Goal: Task Accomplishment & Management: Use online tool/utility

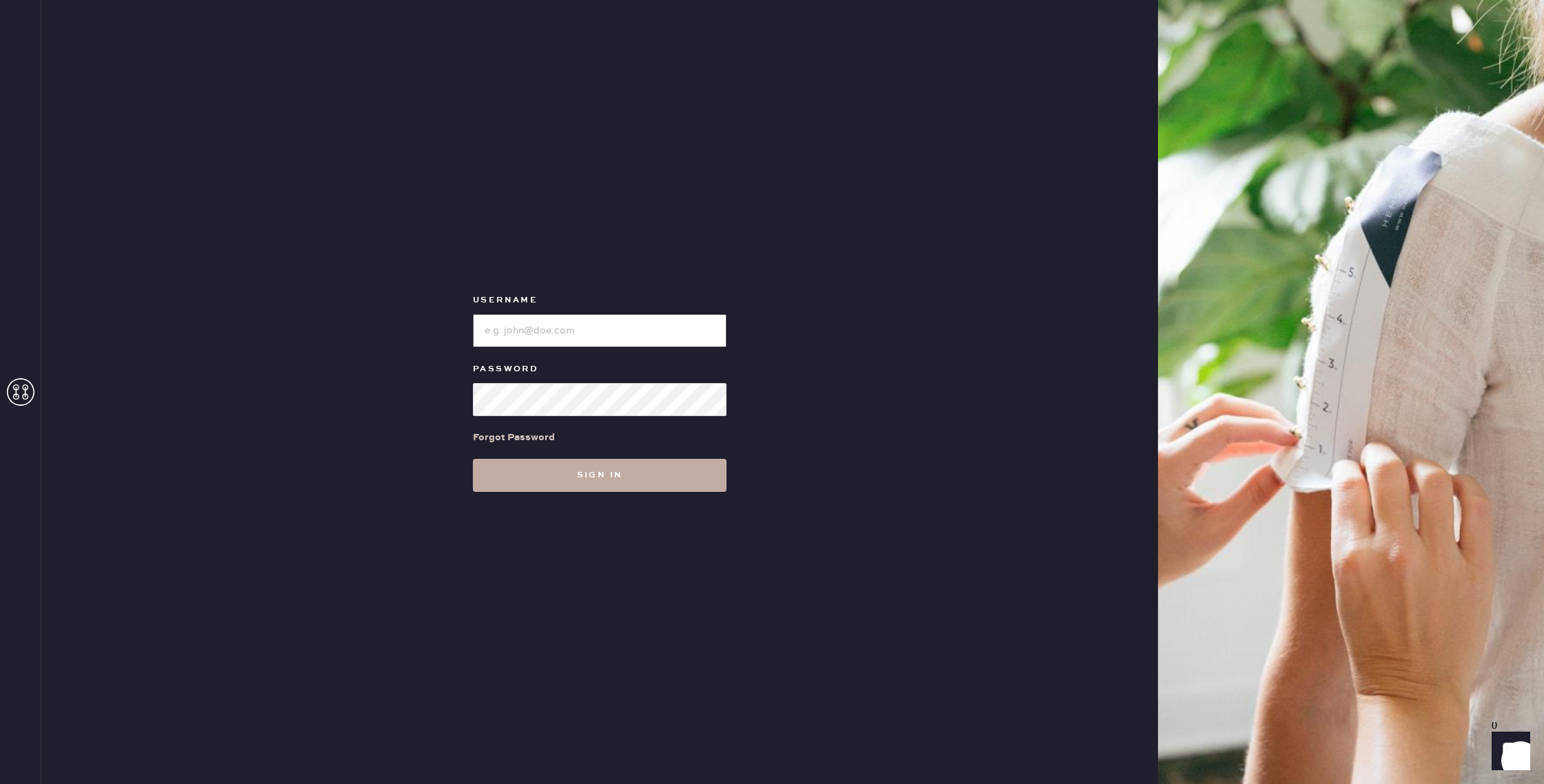
type input "reformationsomerset"
click at [662, 480] on button "Sign in" at bounding box center [599, 475] width 254 height 33
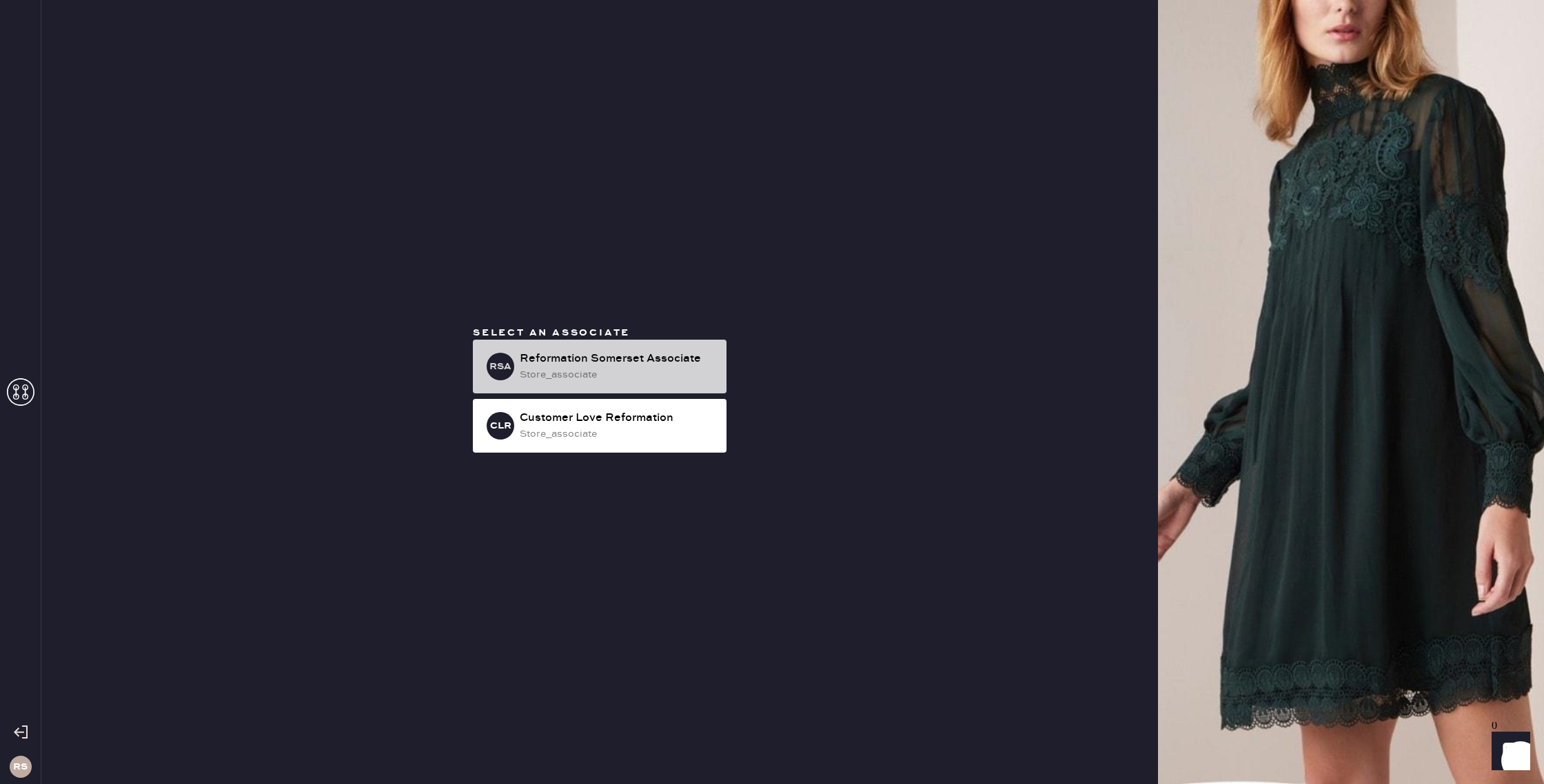
click at [683, 364] on div "Reformation Somerset Associate" at bounding box center [617, 359] width 196 height 16
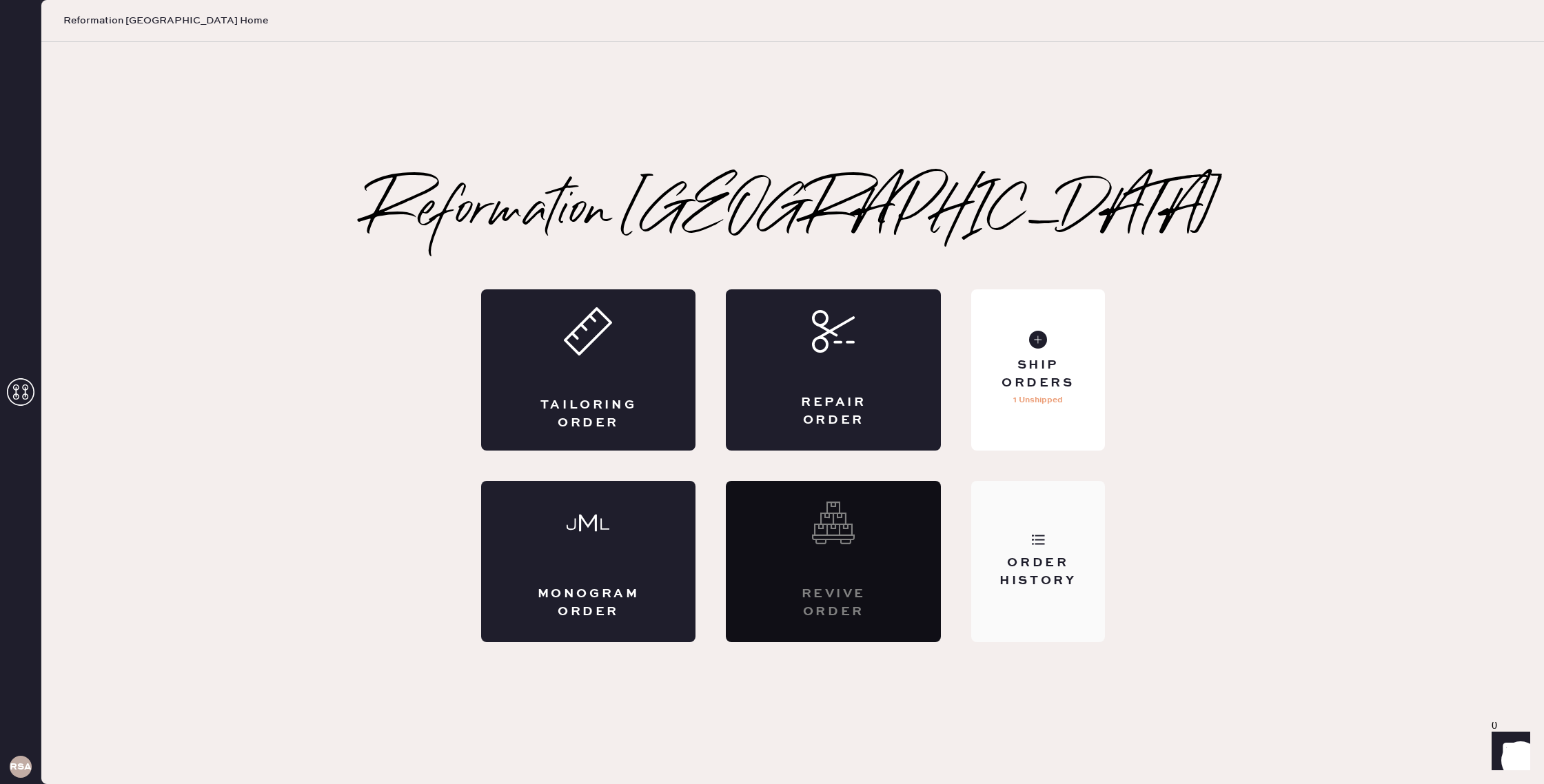
click at [1069, 554] on div "Order History" at bounding box center [1038, 561] width 133 height 161
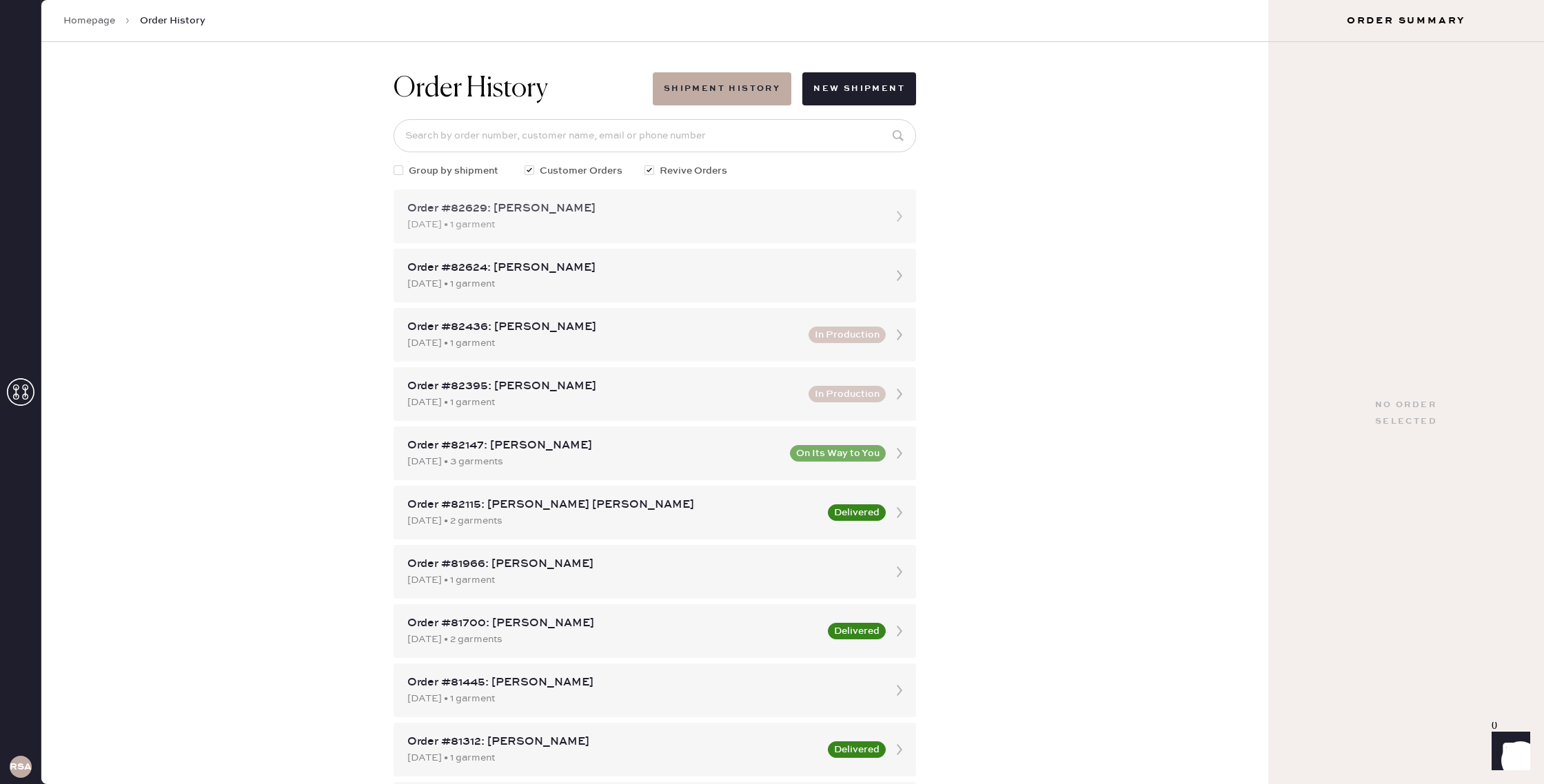
click at [675, 212] on div "Order #82629: [PERSON_NAME]" at bounding box center [642, 209] width 470 height 16
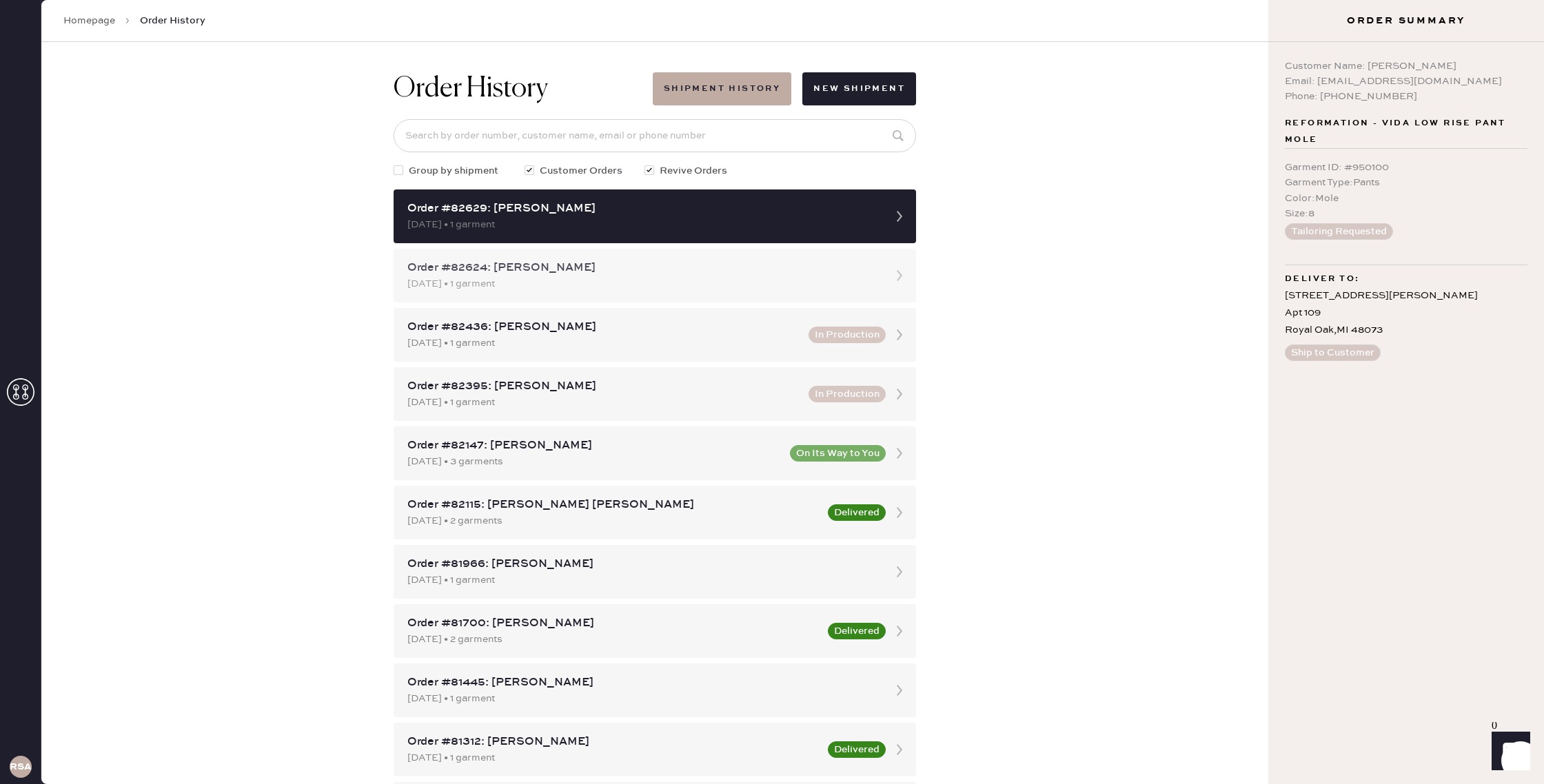
click at [706, 274] on div "Order #82624: [PERSON_NAME]" at bounding box center [642, 267] width 470 height 16
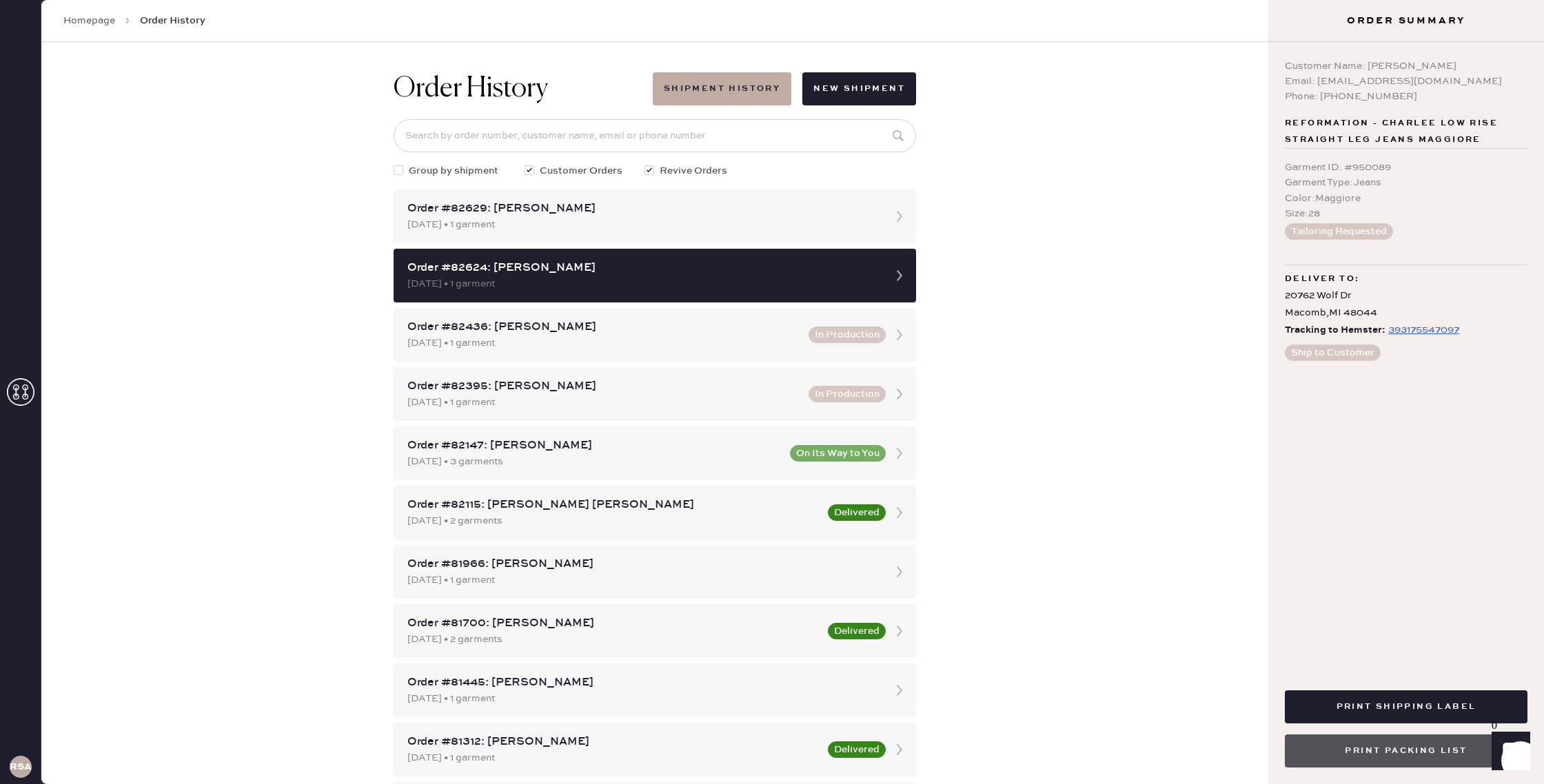
click at [1440, 756] on button "Print Packing List" at bounding box center [1405, 751] width 242 height 33
click at [1384, 763] on button "Print Packing List" at bounding box center [1405, 751] width 242 height 33
click at [785, 225] on div "[DATE] • 1 garment" at bounding box center [642, 225] width 470 height 16
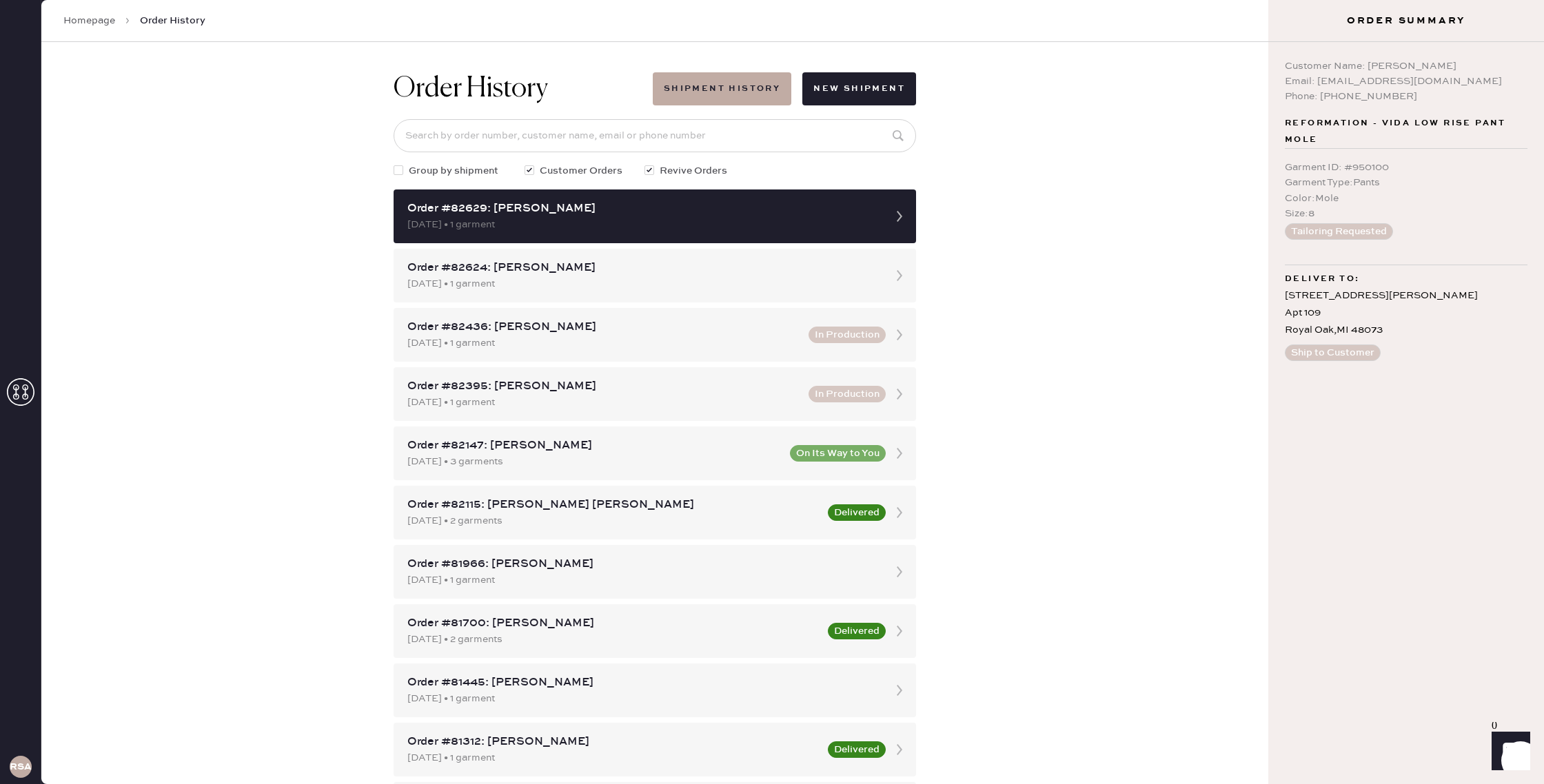
click at [104, 22] on link "Homepage" at bounding box center [90, 21] width 52 height 14
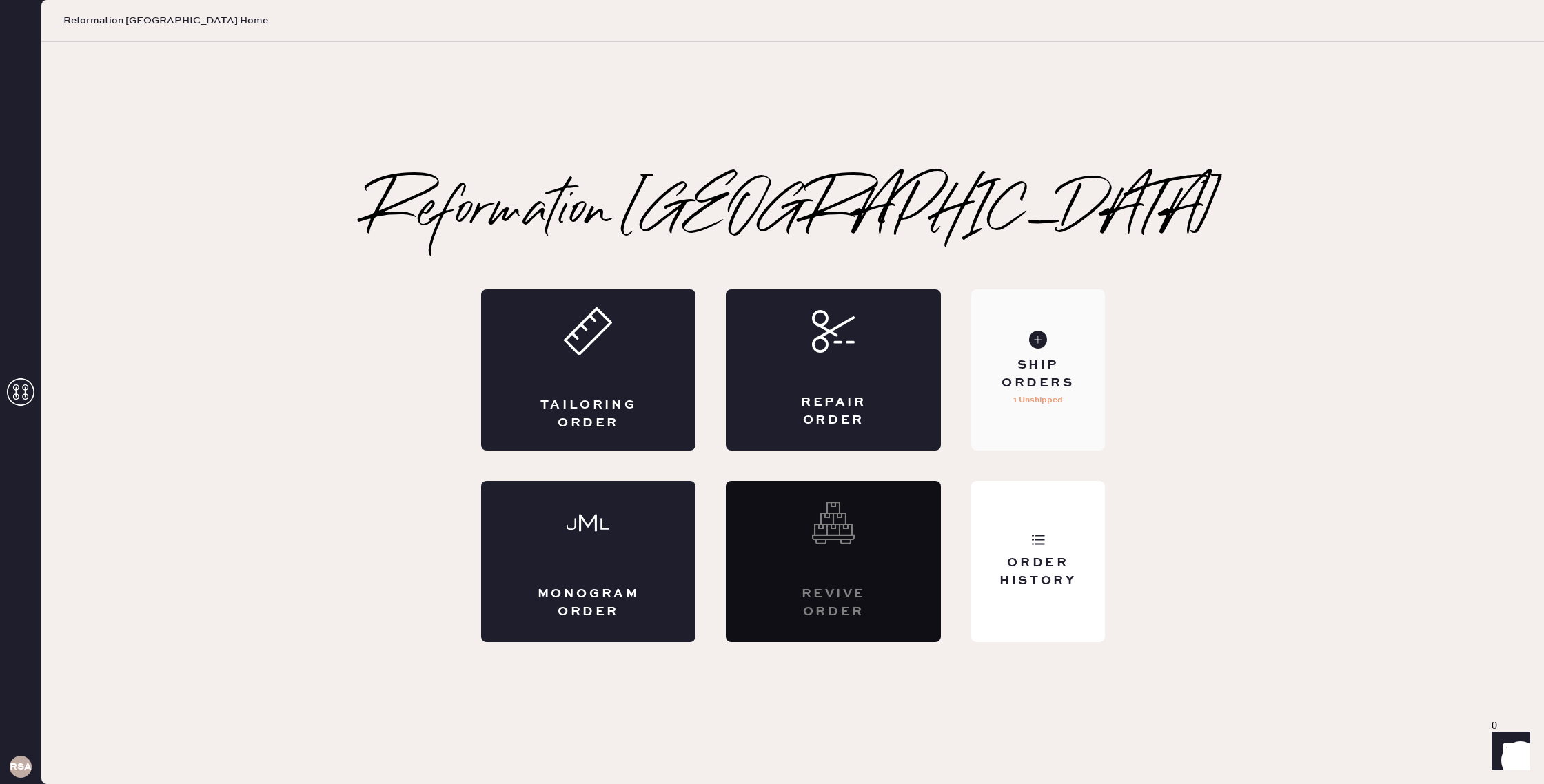
click at [1013, 374] on div "Ship Orders" at bounding box center [1038, 374] width 111 height 34
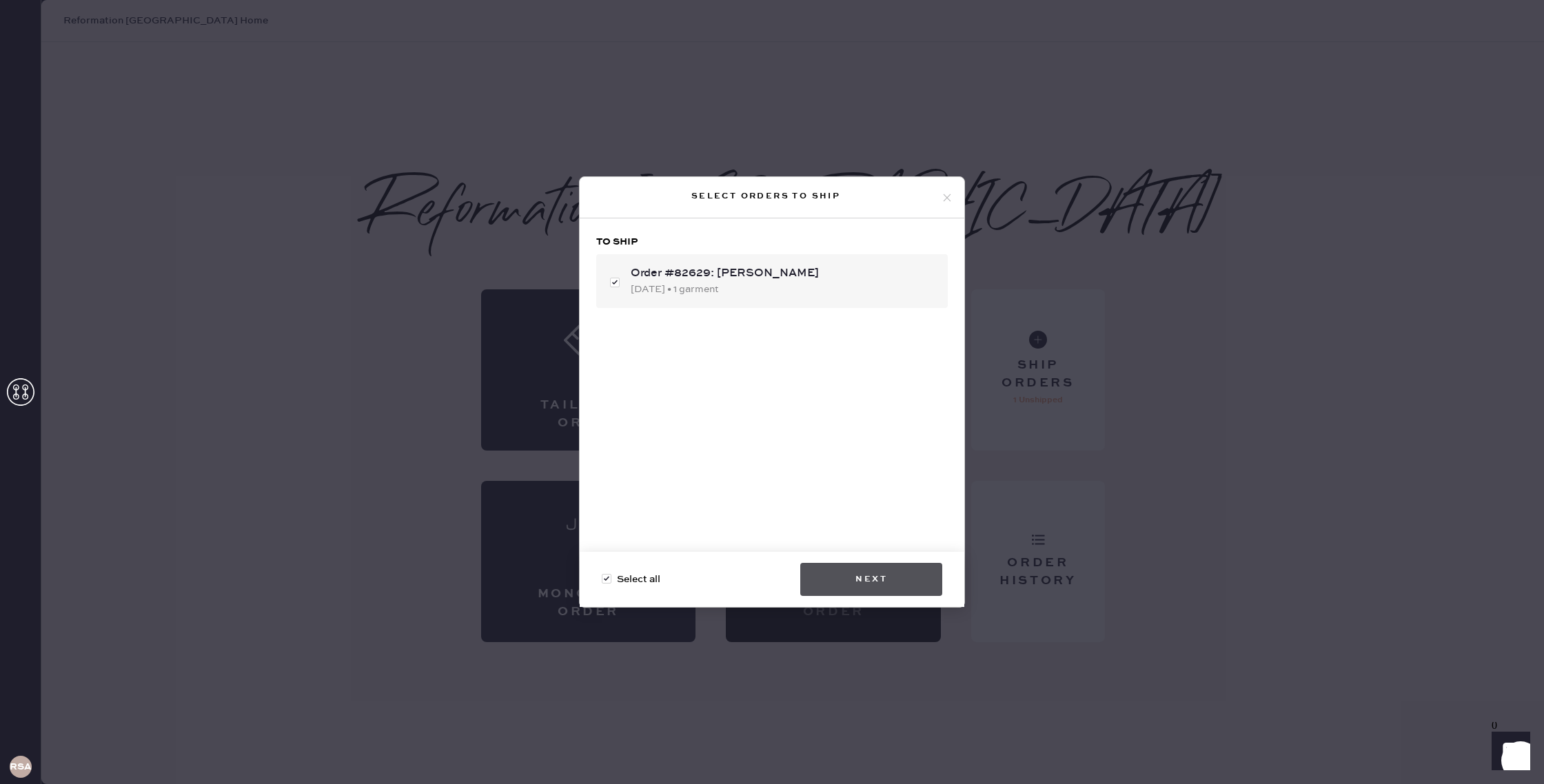
click at [893, 583] on button "Next" at bounding box center [871, 580] width 142 height 33
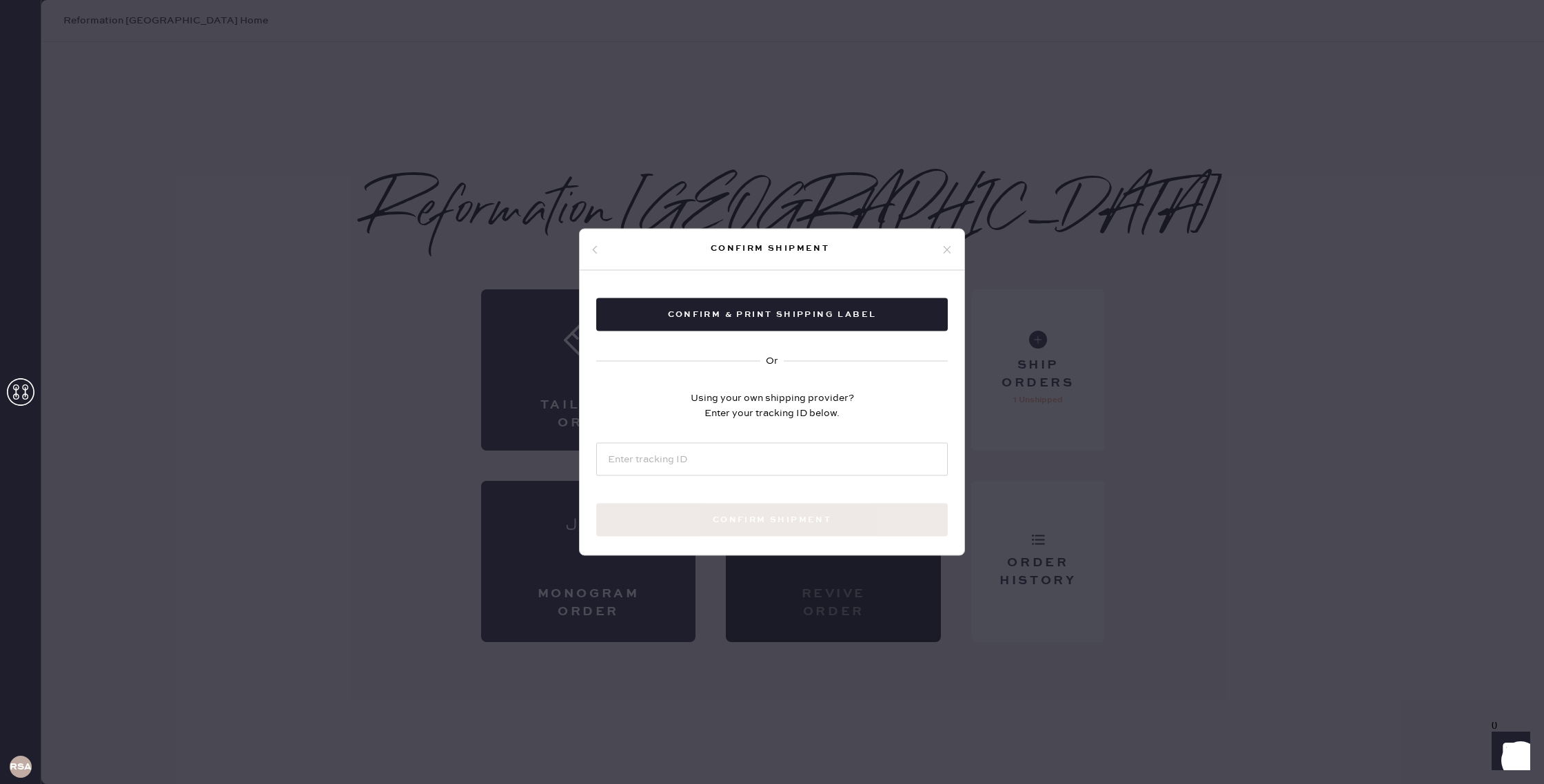
click at [949, 248] on icon at bounding box center [947, 249] width 12 height 12
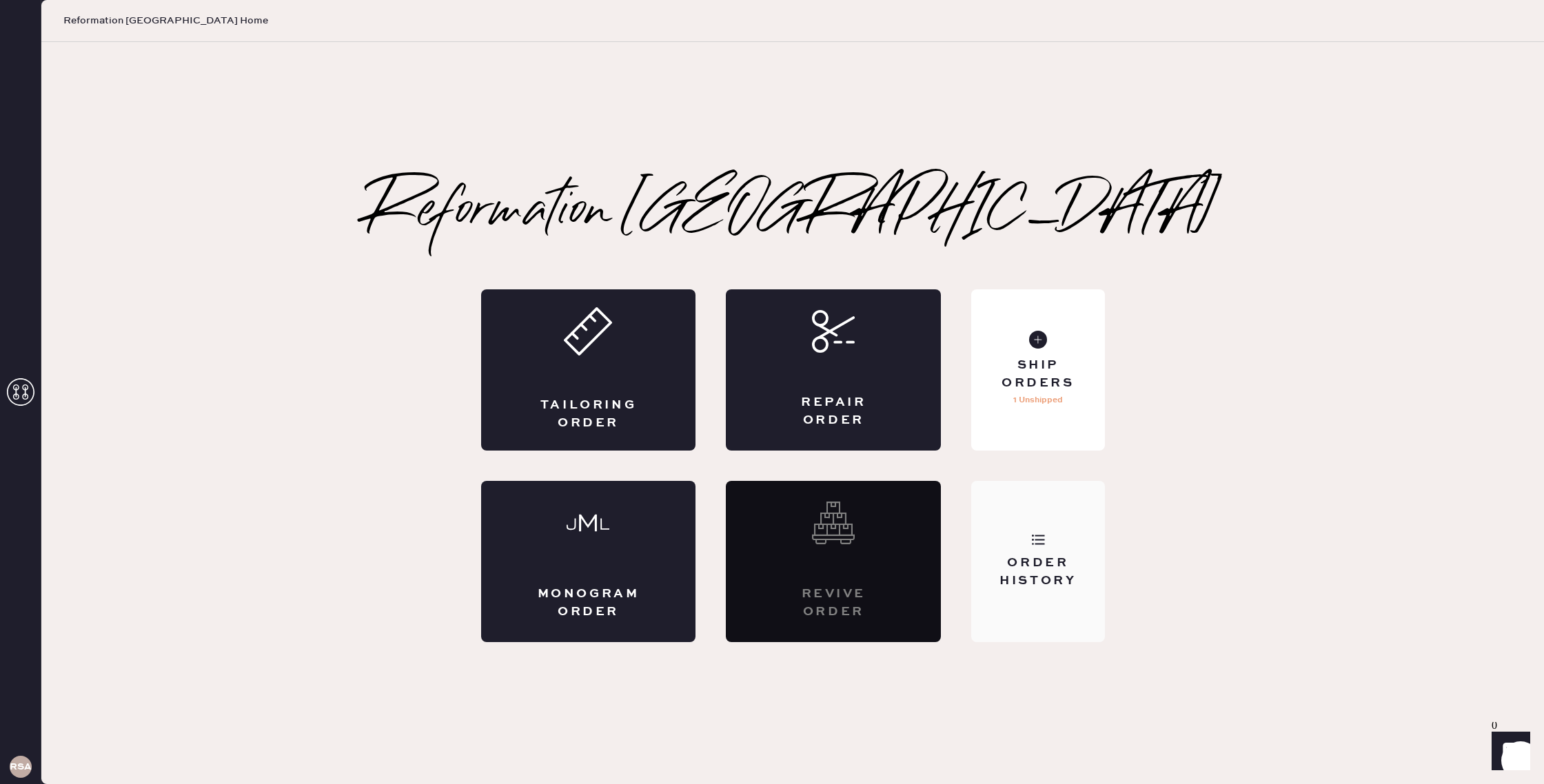
click at [1035, 519] on div "Order History" at bounding box center [1038, 561] width 133 height 161
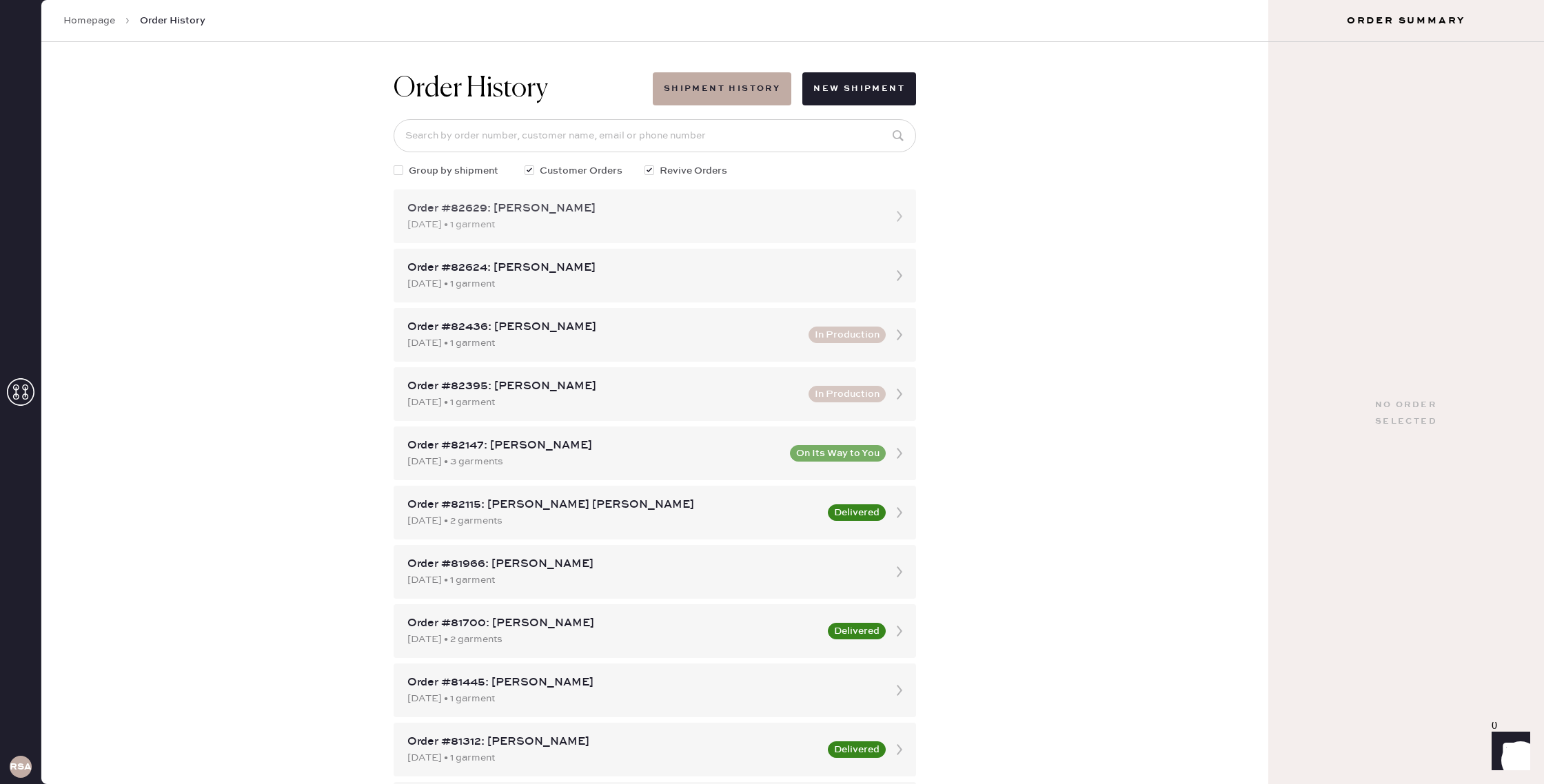
click at [713, 227] on div "[DATE] • 1 garment" at bounding box center [642, 225] width 470 height 16
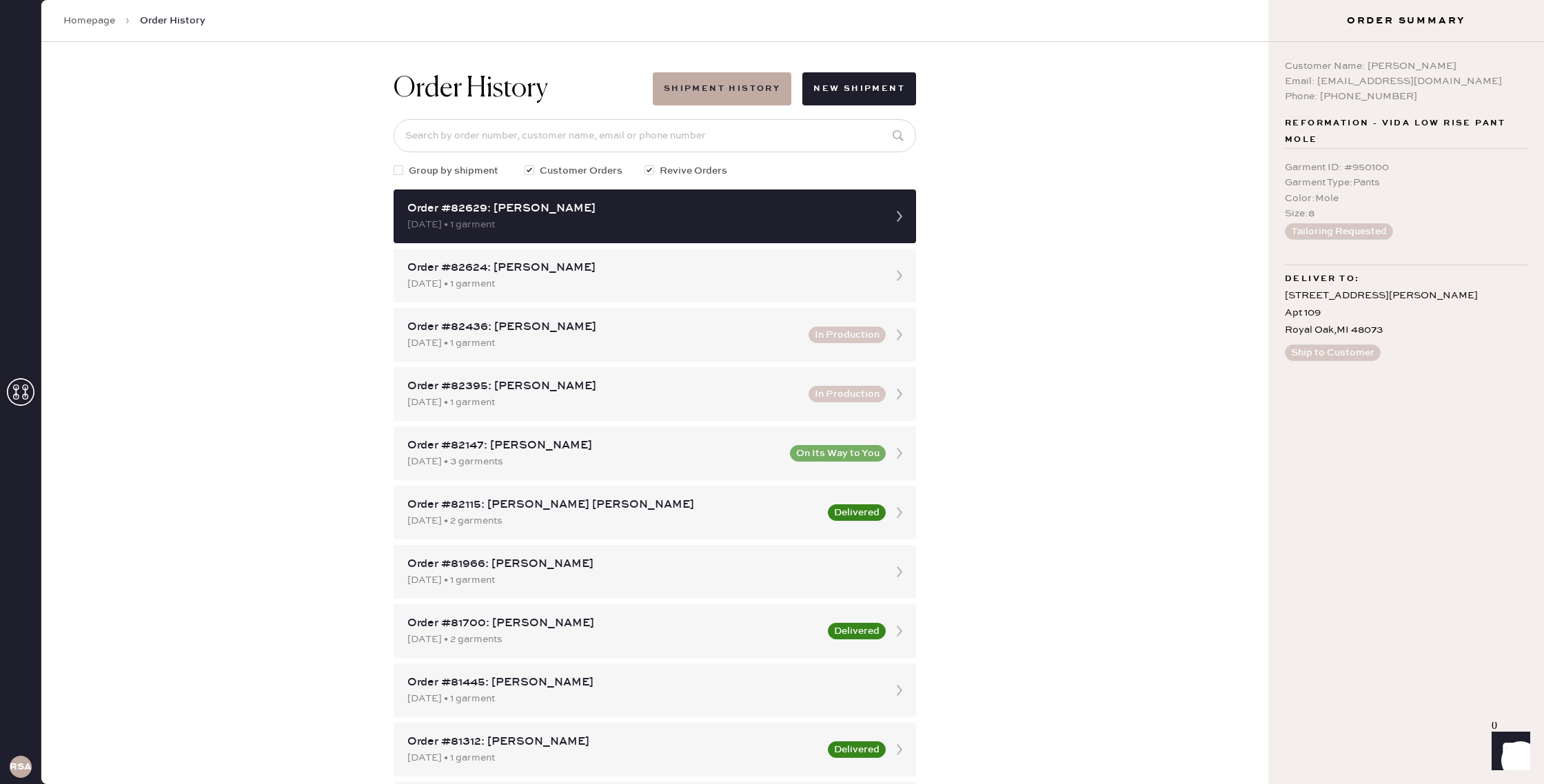
click at [105, 24] on link "Homepage" at bounding box center [90, 21] width 52 height 14
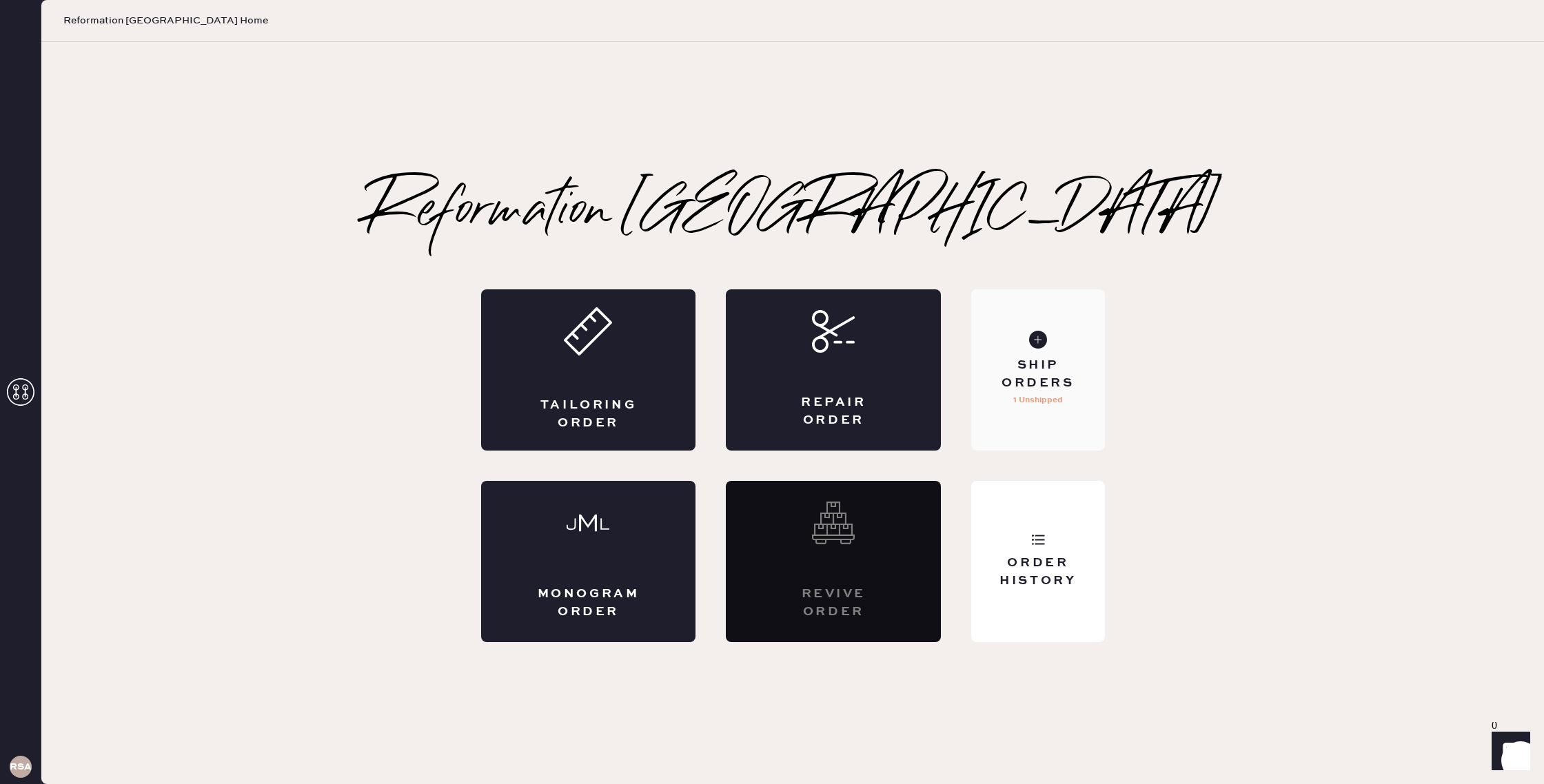
click at [982, 348] on div "Ship Orders 1 Unshipped" at bounding box center [1038, 370] width 133 height 161
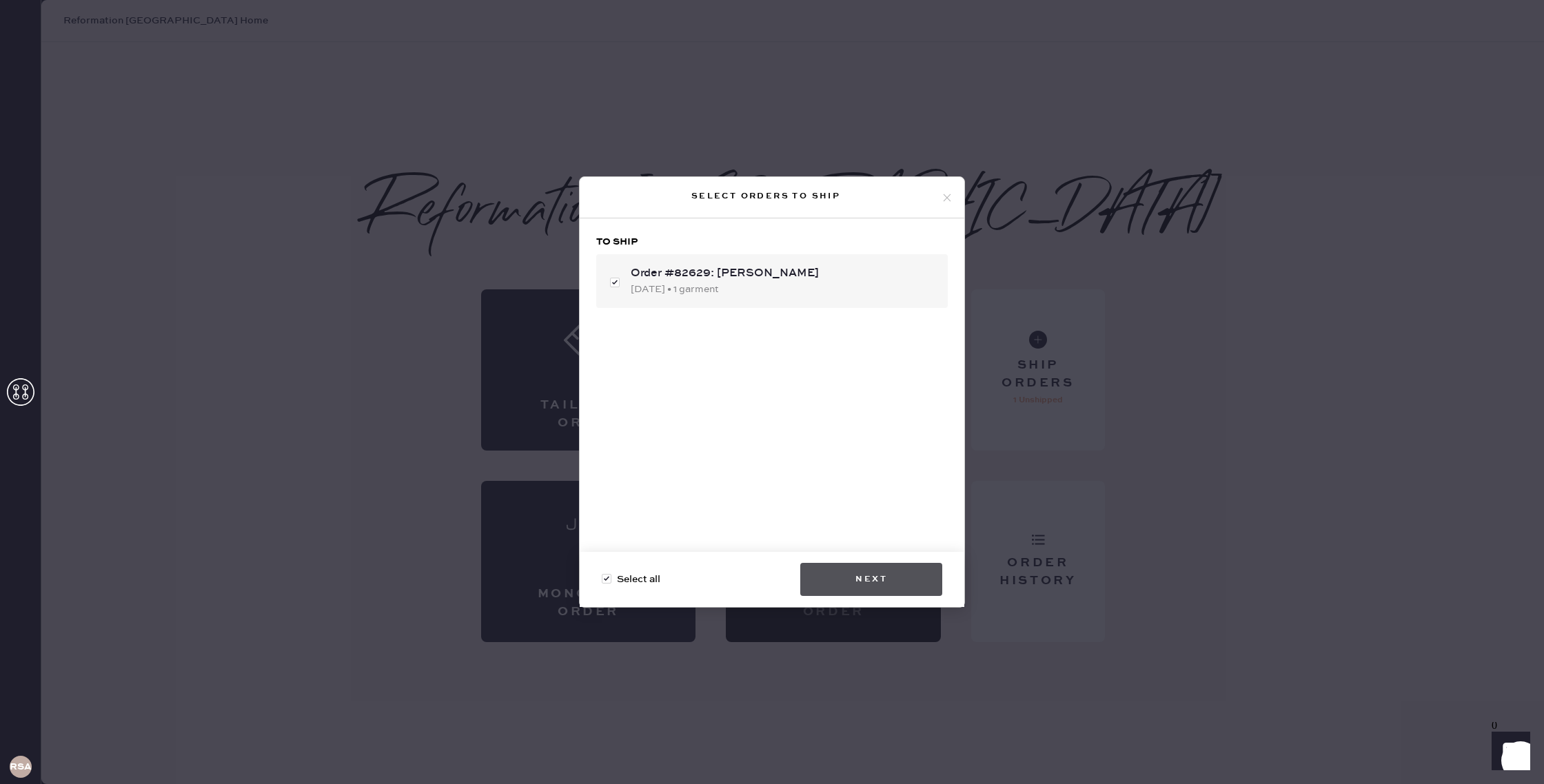
click at [901, 585] on button "Next" at bounding box center [871, 580] width 142 height 33
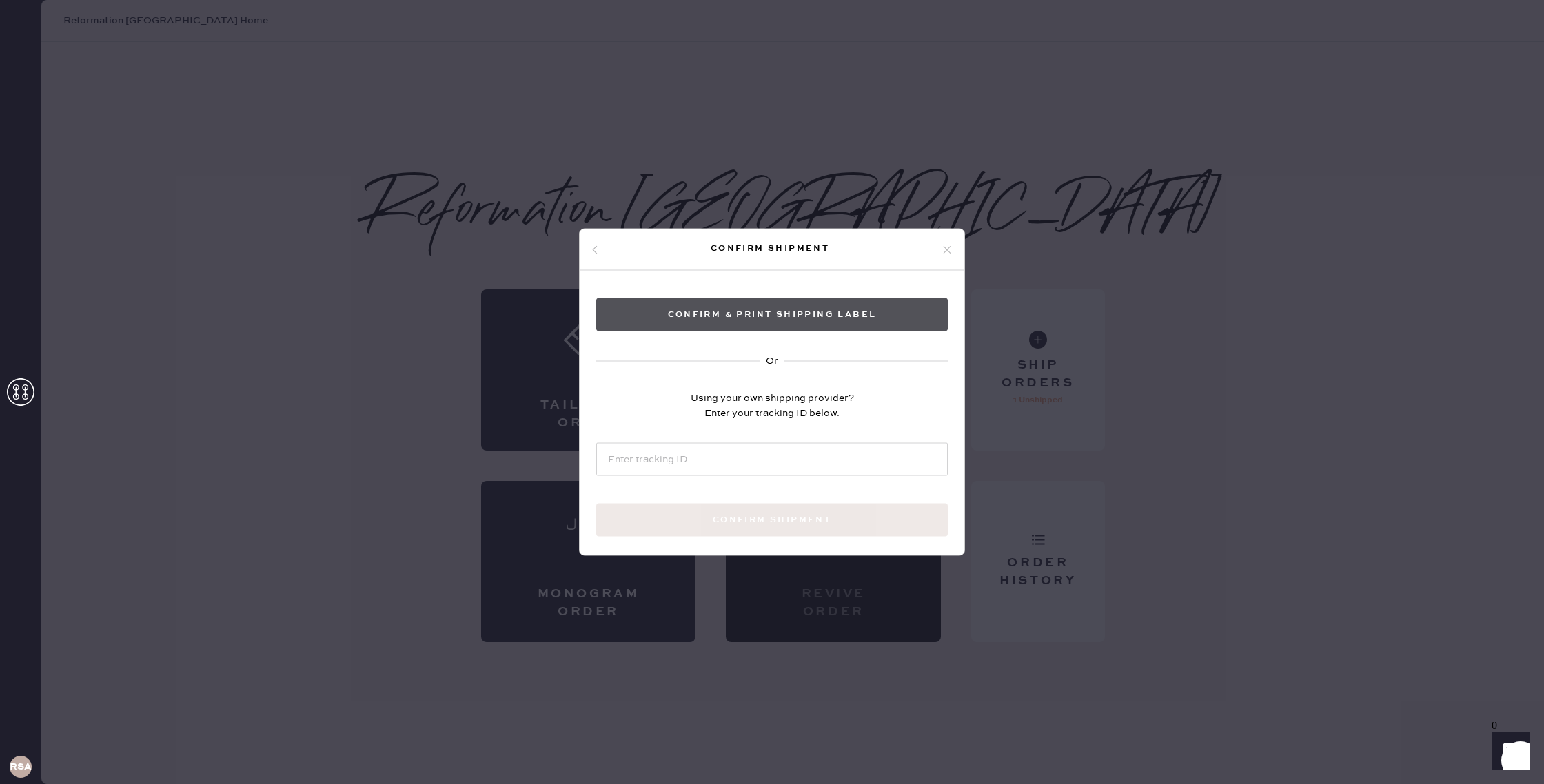
click at [706, 323] on button "Confirm & Print shipping label" at bounding box center [772, 315] width 352 height 33
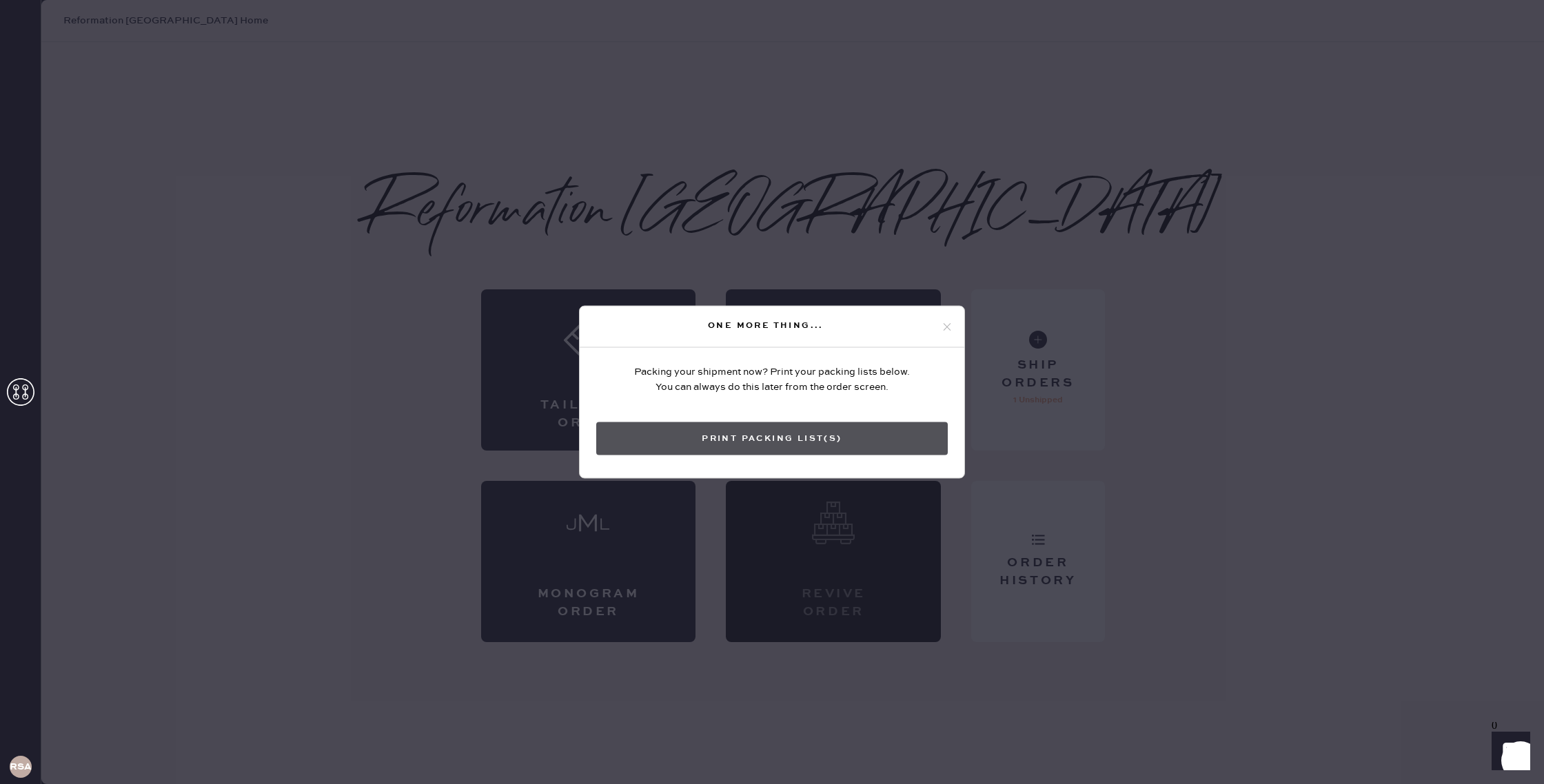
click at [887, 431] on button "Print Packing List(s)" at bounding box center [772, 439] width 352 height 33
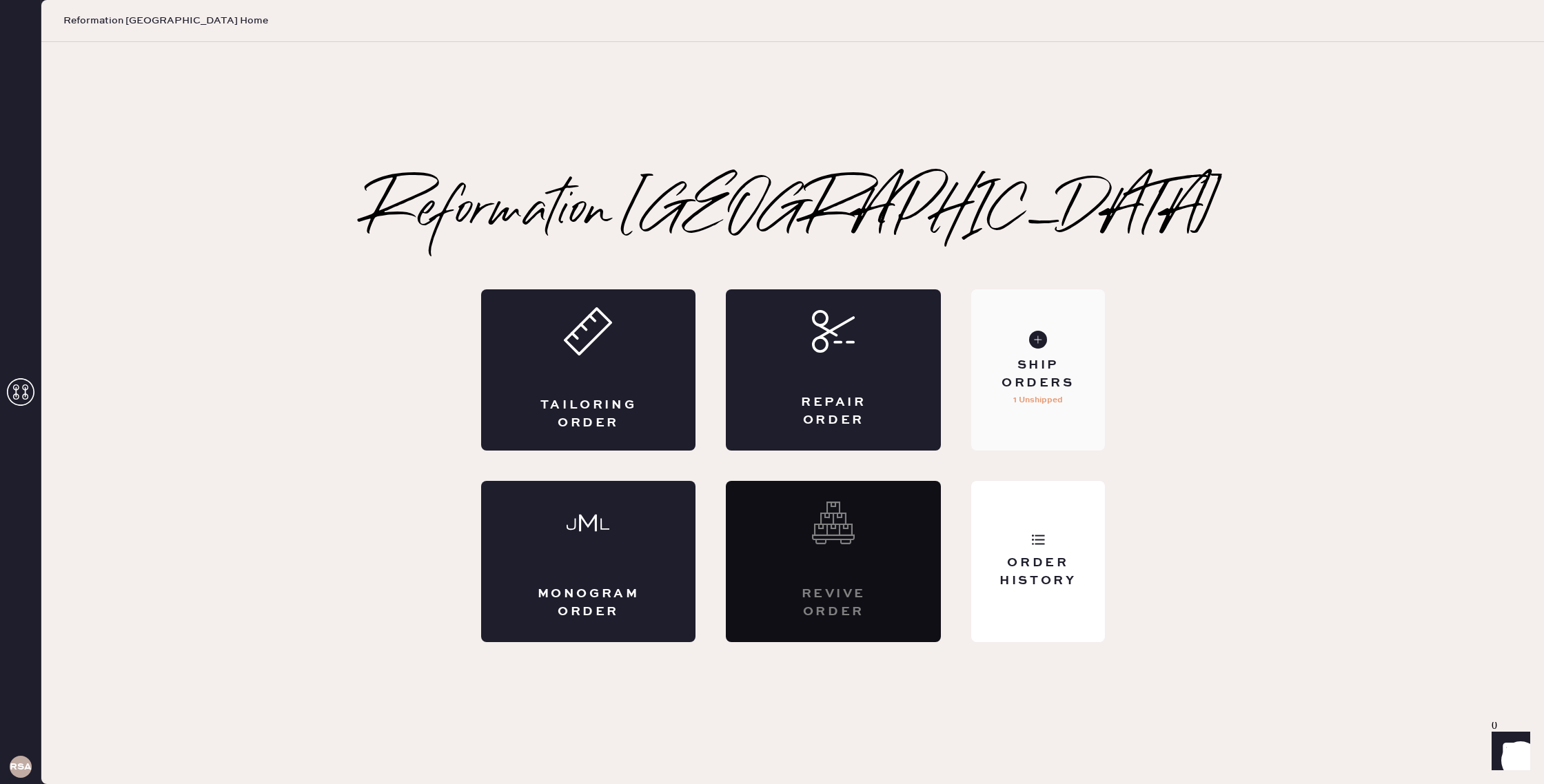
click at [1028, 410] on div "Ship Orders 1 Unshipped" at bounding box center [1038, 370] width 133 height 161
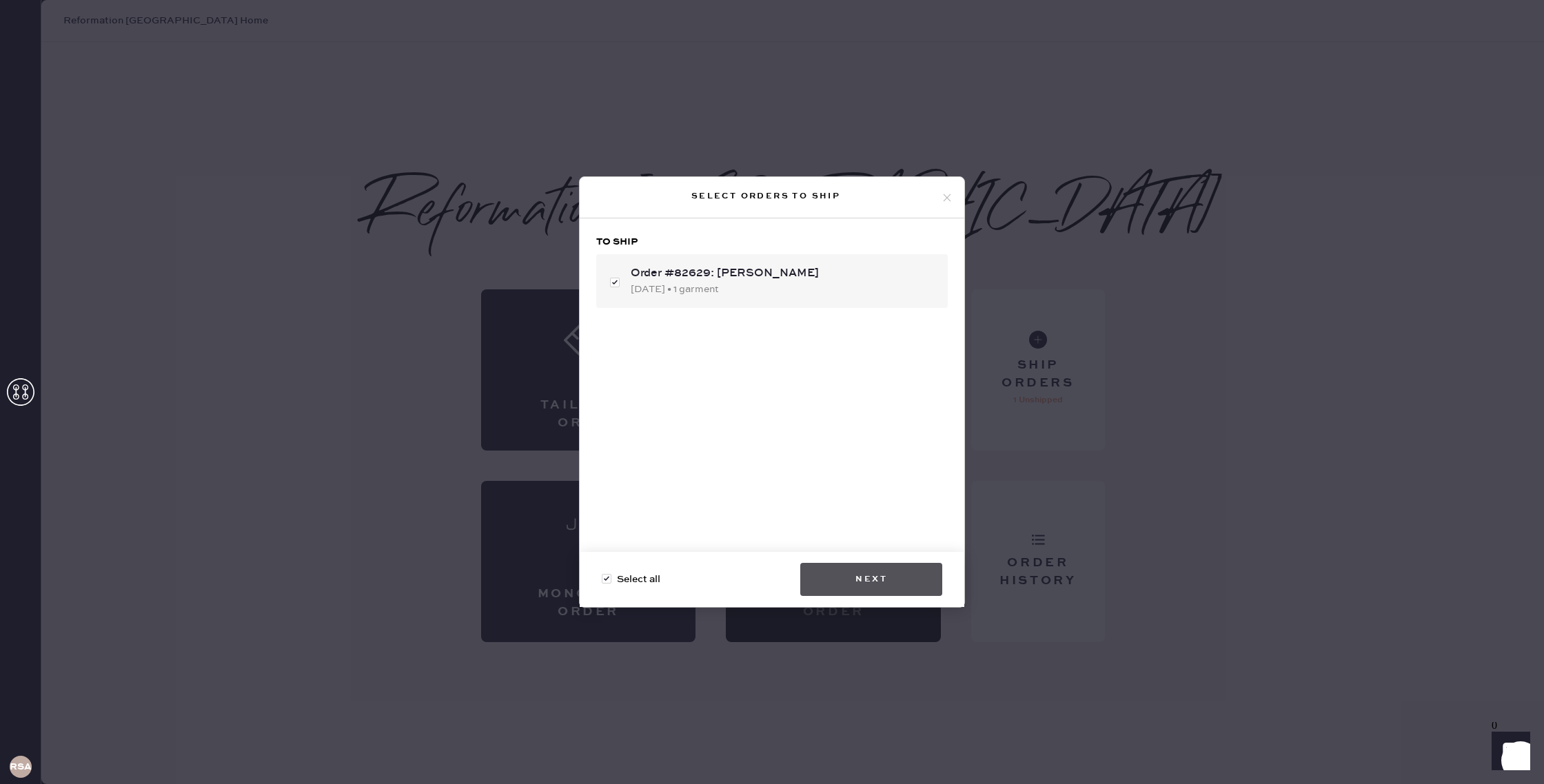
click at [876, 580] on button "Next" at bounding box center [871, 580] width 142 height 33
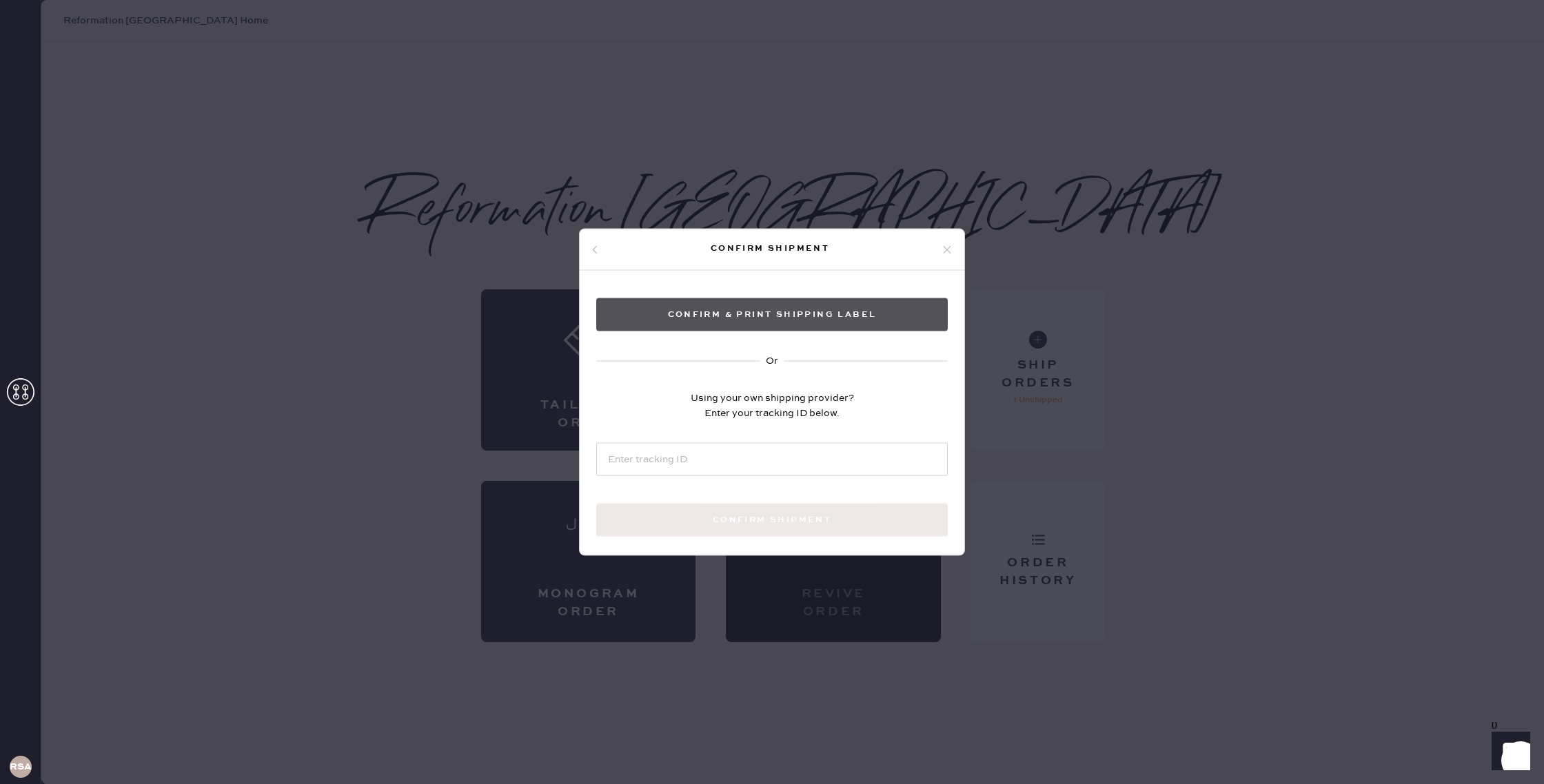
click at [772, 310] on button "Confirm & Print shipping label" at bounding box center [772, 315] width 352 height 33
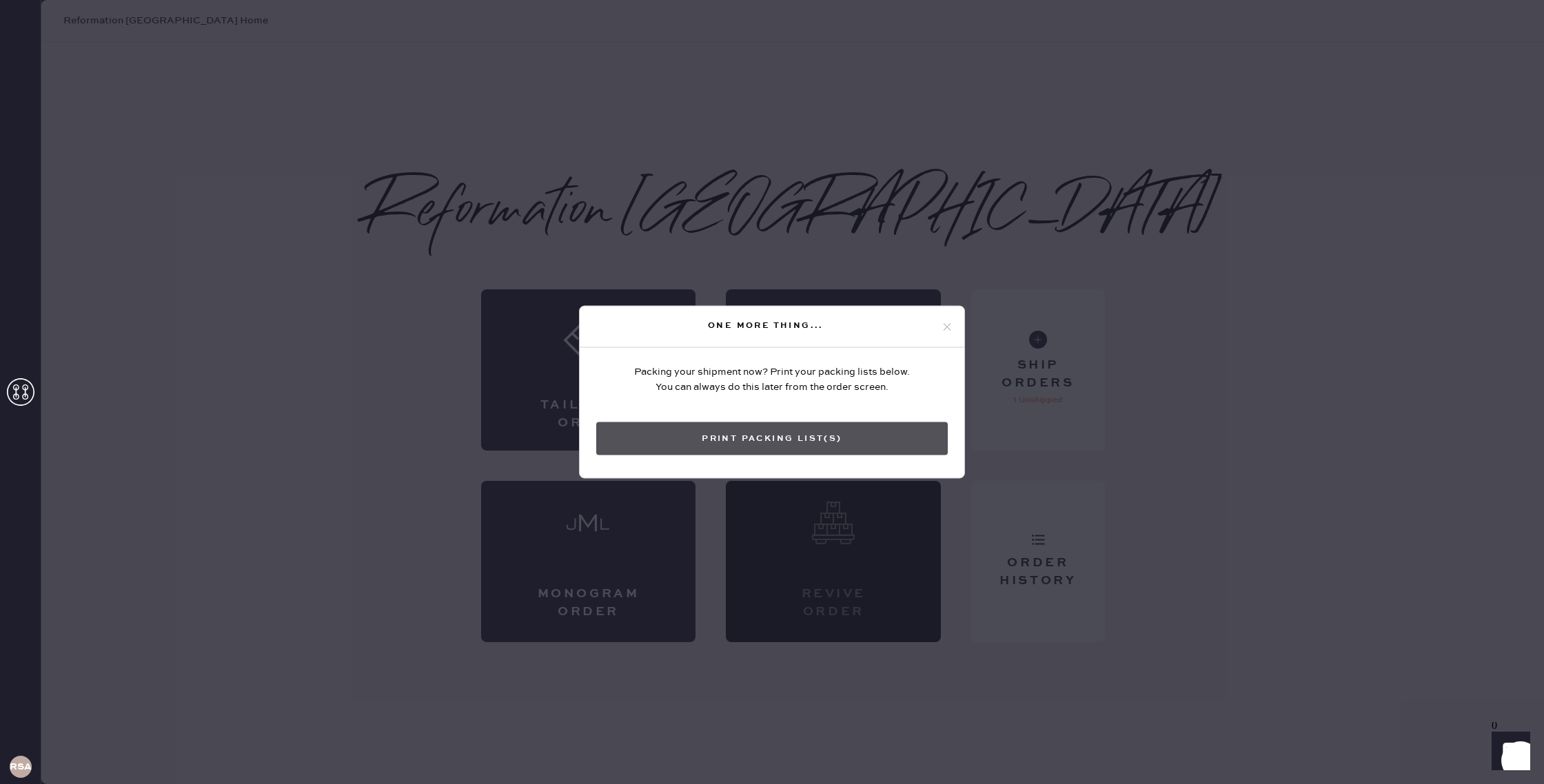
click at [897, 436] on button "Print Packing List(s)" at bounding box center [772, 439] width 352 height 33
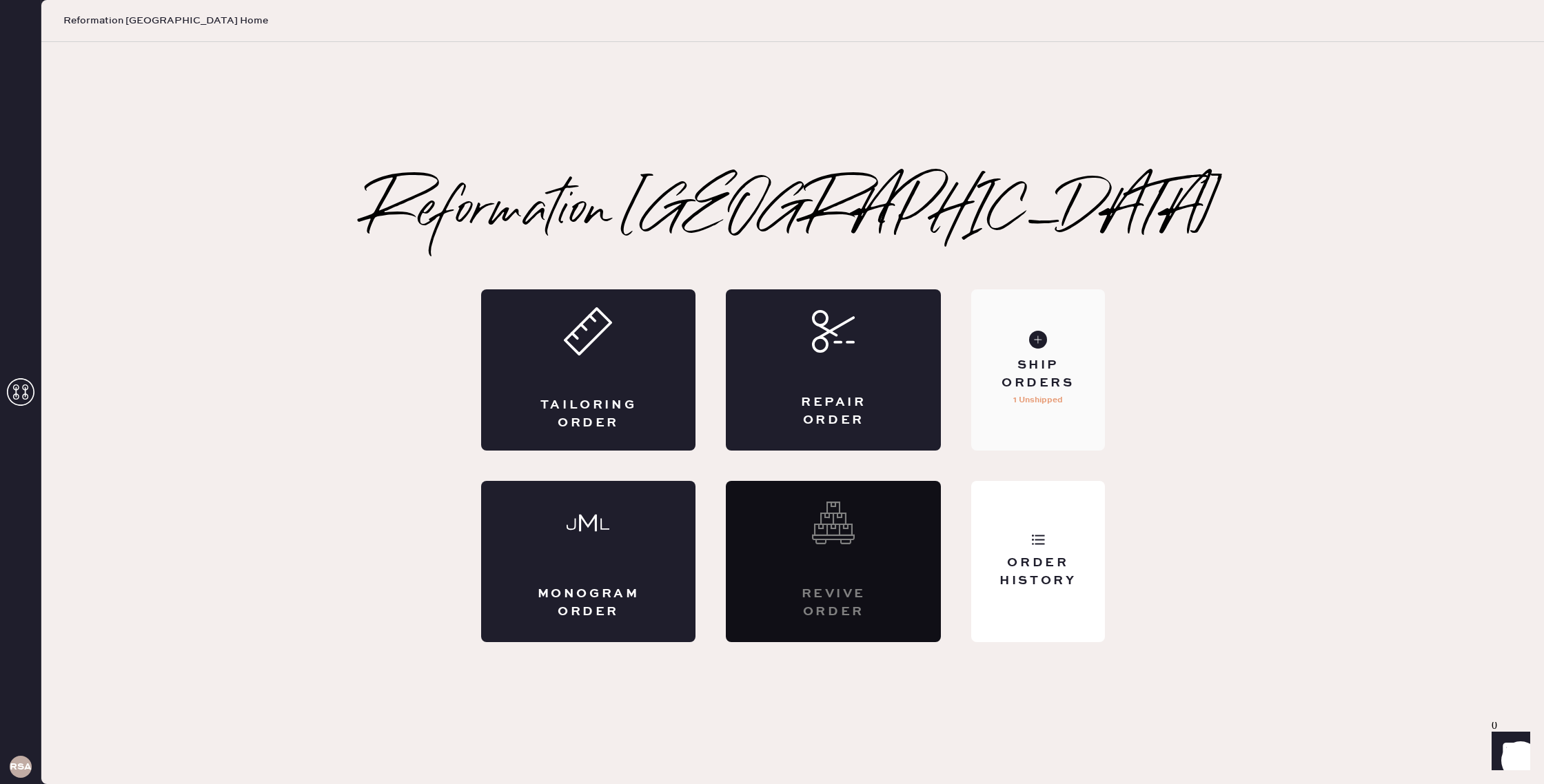
click at [1051, 389] on div "Ship Orders" at bounding box center [1038, 374] width 111 height 34
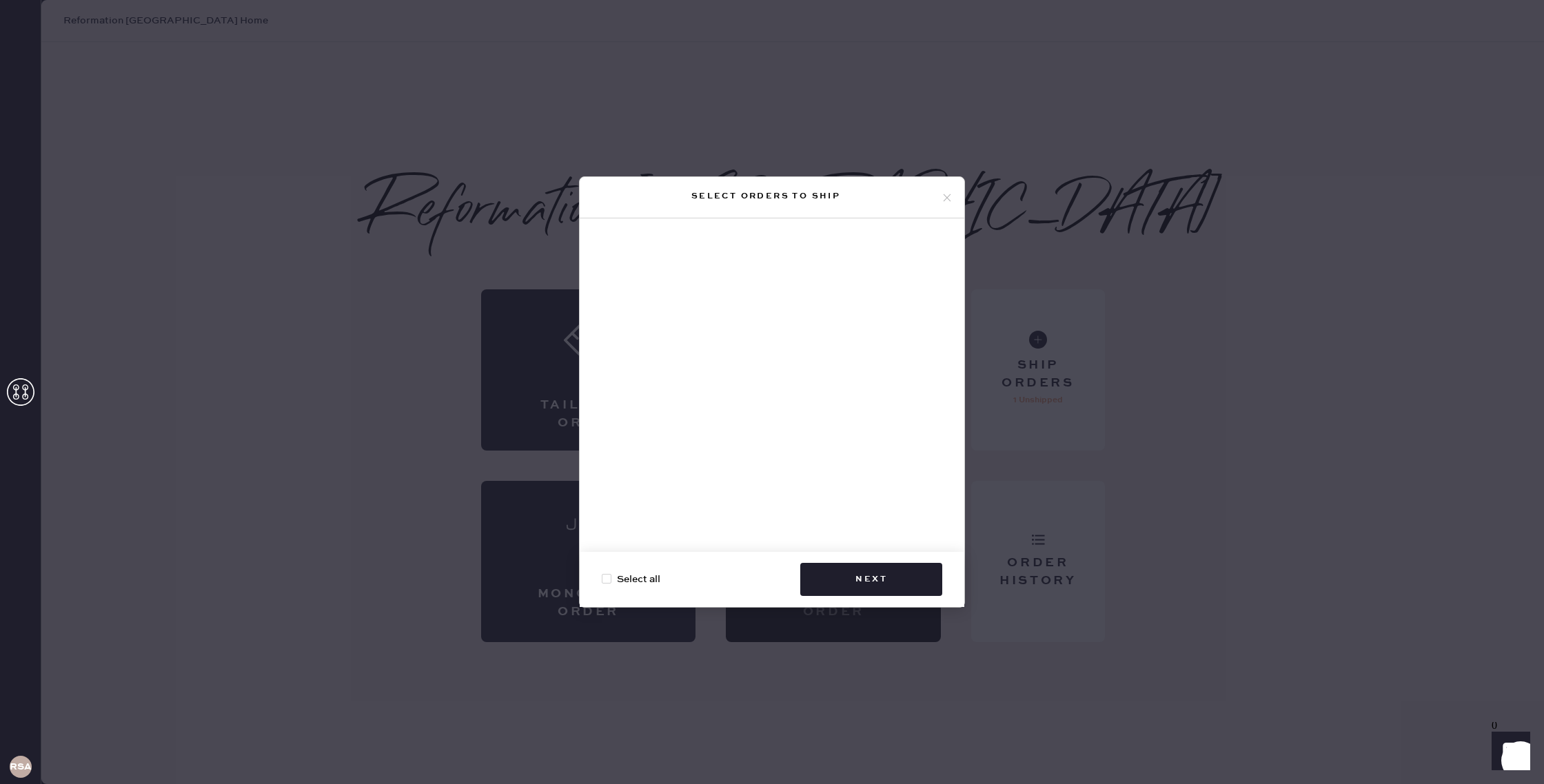
click at [947, 199] on icon at bounding box center [947, 198] width 12 height 12
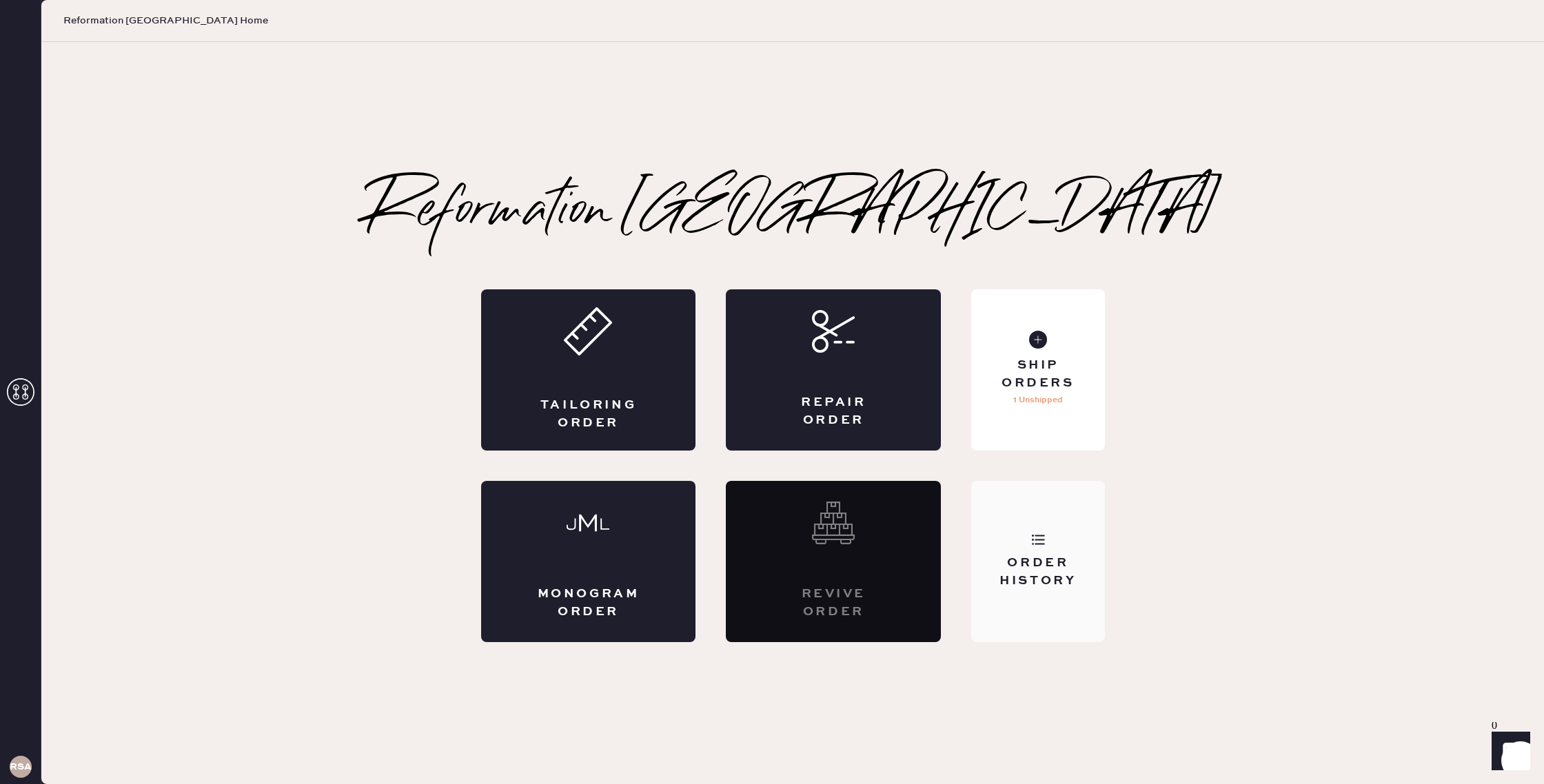
click at [1064, 580] on div "Order History" at bounding box center [1038, 572] width 111 height 34
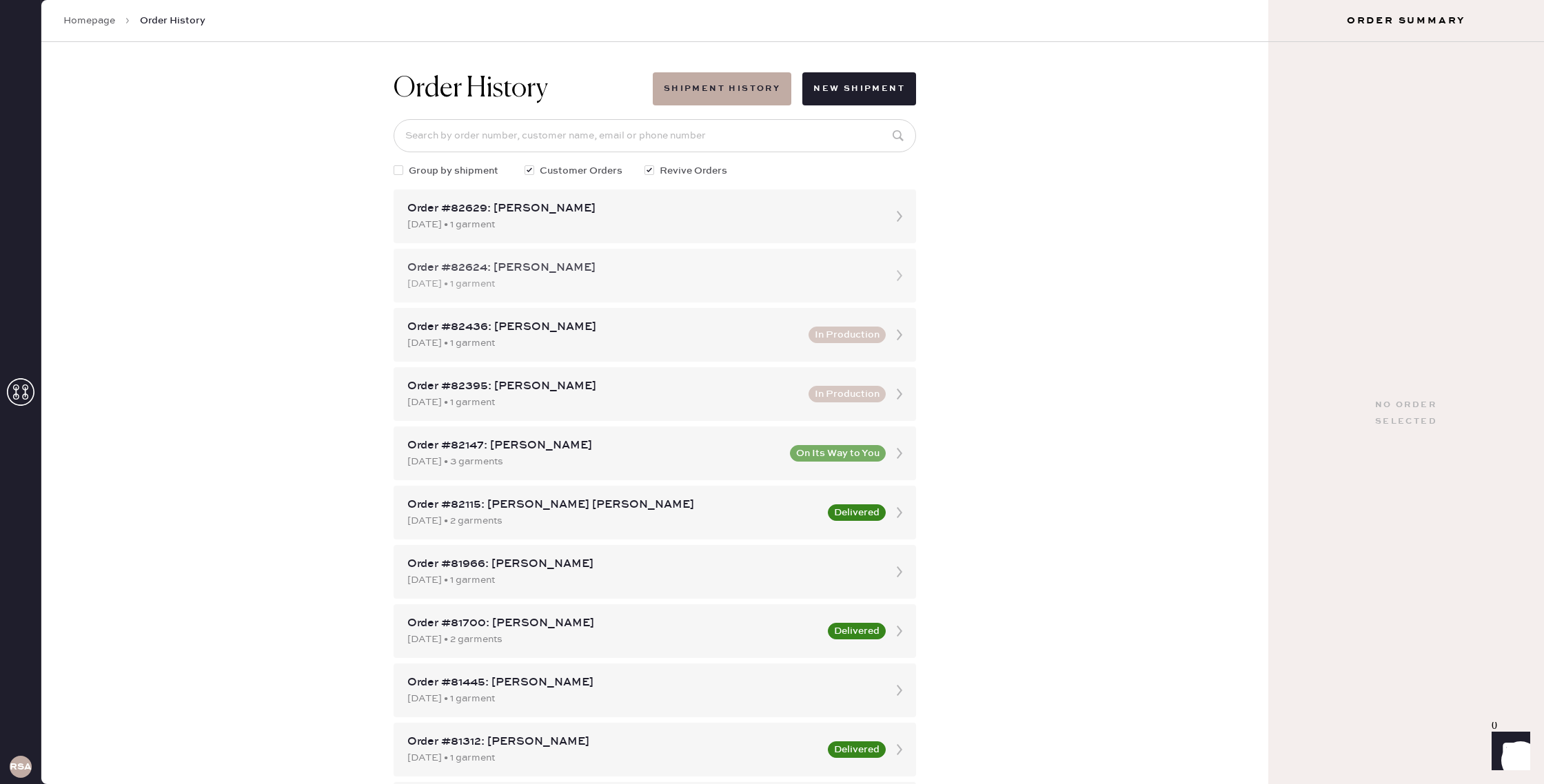
click at [735, 273] on div "Order #82624: [PERSON_NAME]" at bounding box center [642, 267] width 470 height 16
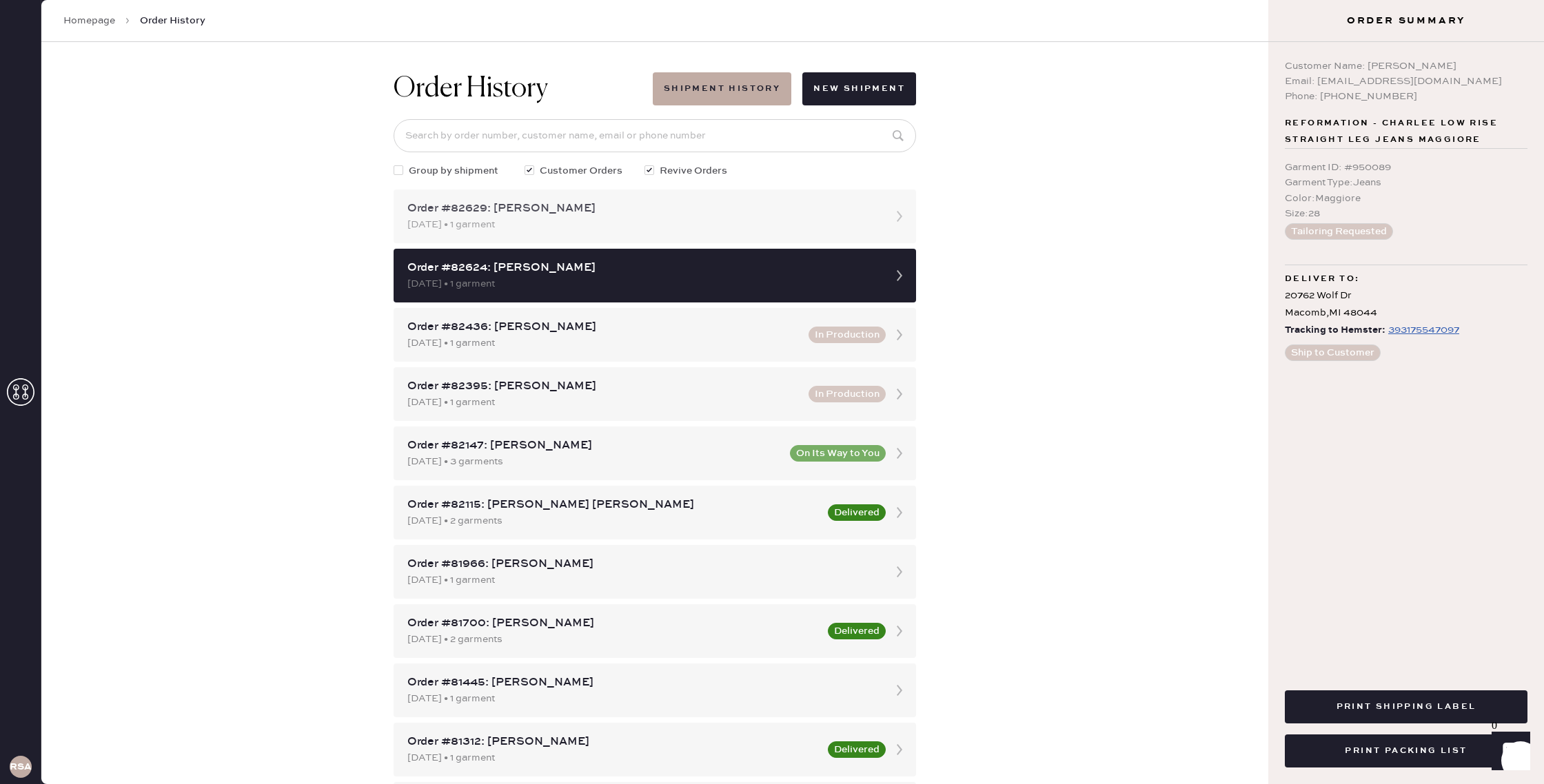
click at [763, 204] on div "Order #82629: [PERSON_NAME]" at bounding box center [642, 209] width 470 height 16
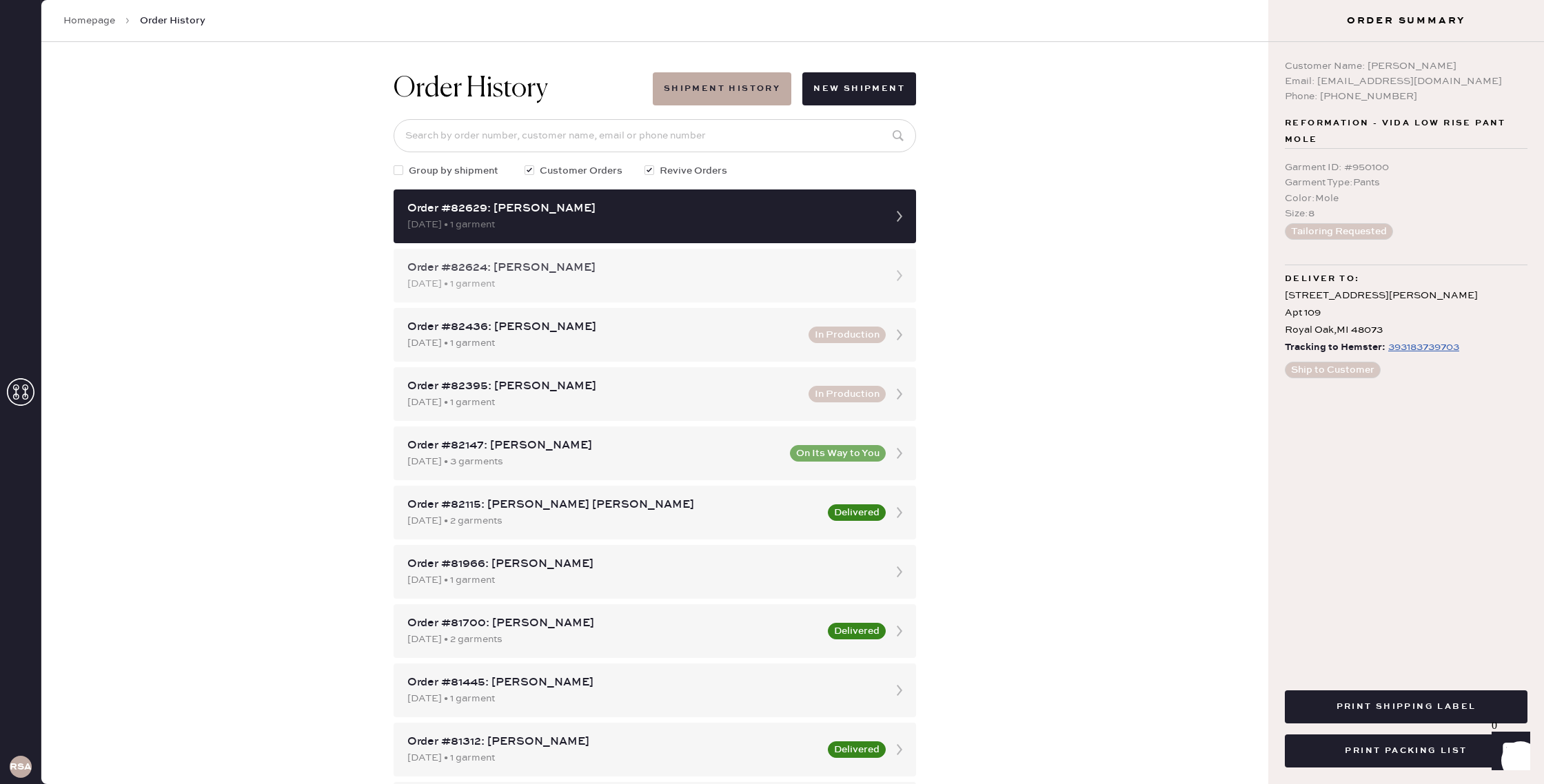
click at [791, 265] on div "Order #82624: [PERSON_NAME]" at bounding box center [642, 267] width 470 height 16
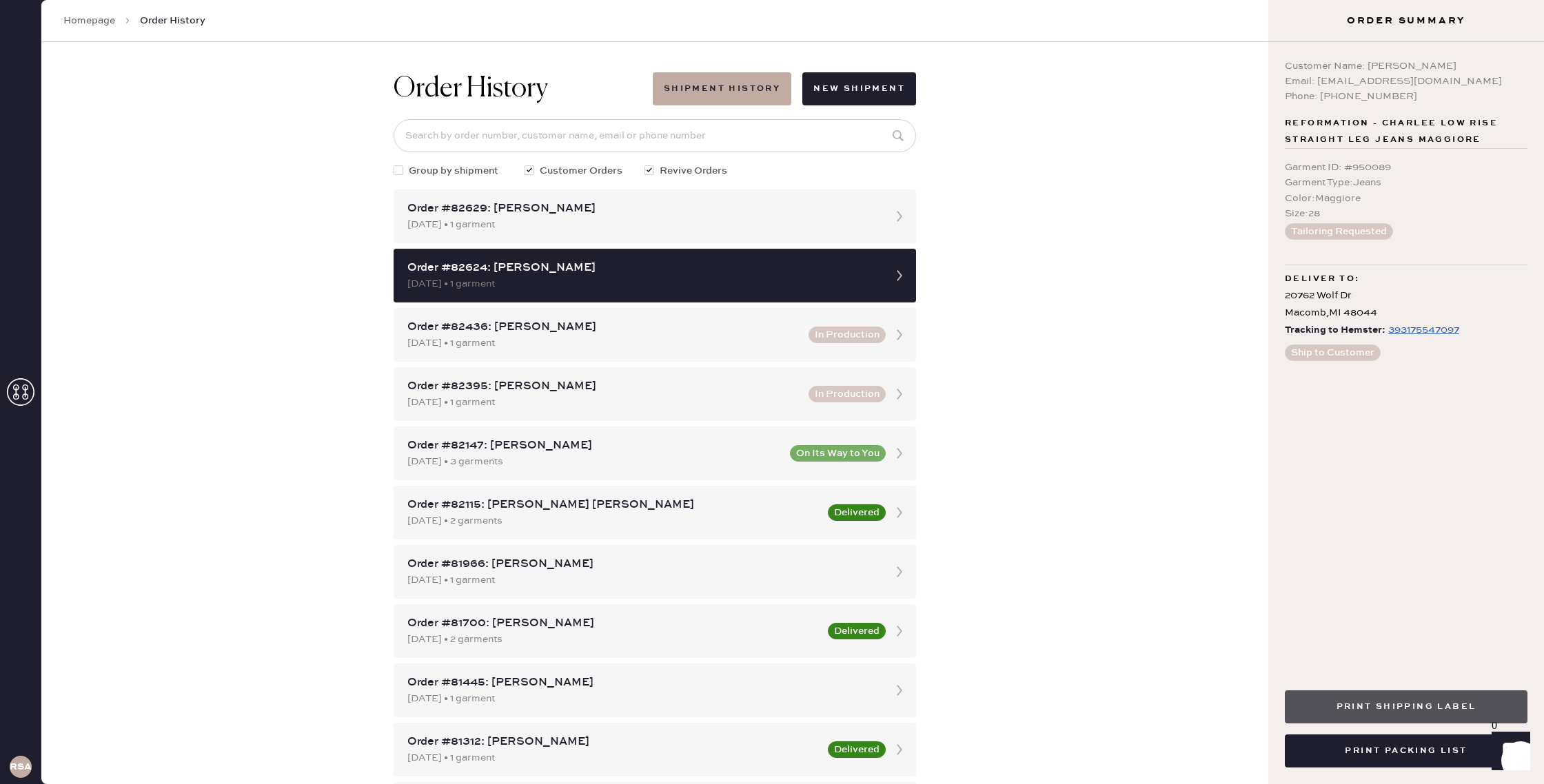
click at [1419, 711] on button "Print Shipping Label" at bounding box center [1405, 707] width 242 height 33
click at [812, 221] on div "[DATE] • 1 garment" at bounding box center [642, 225] width 470 height 16
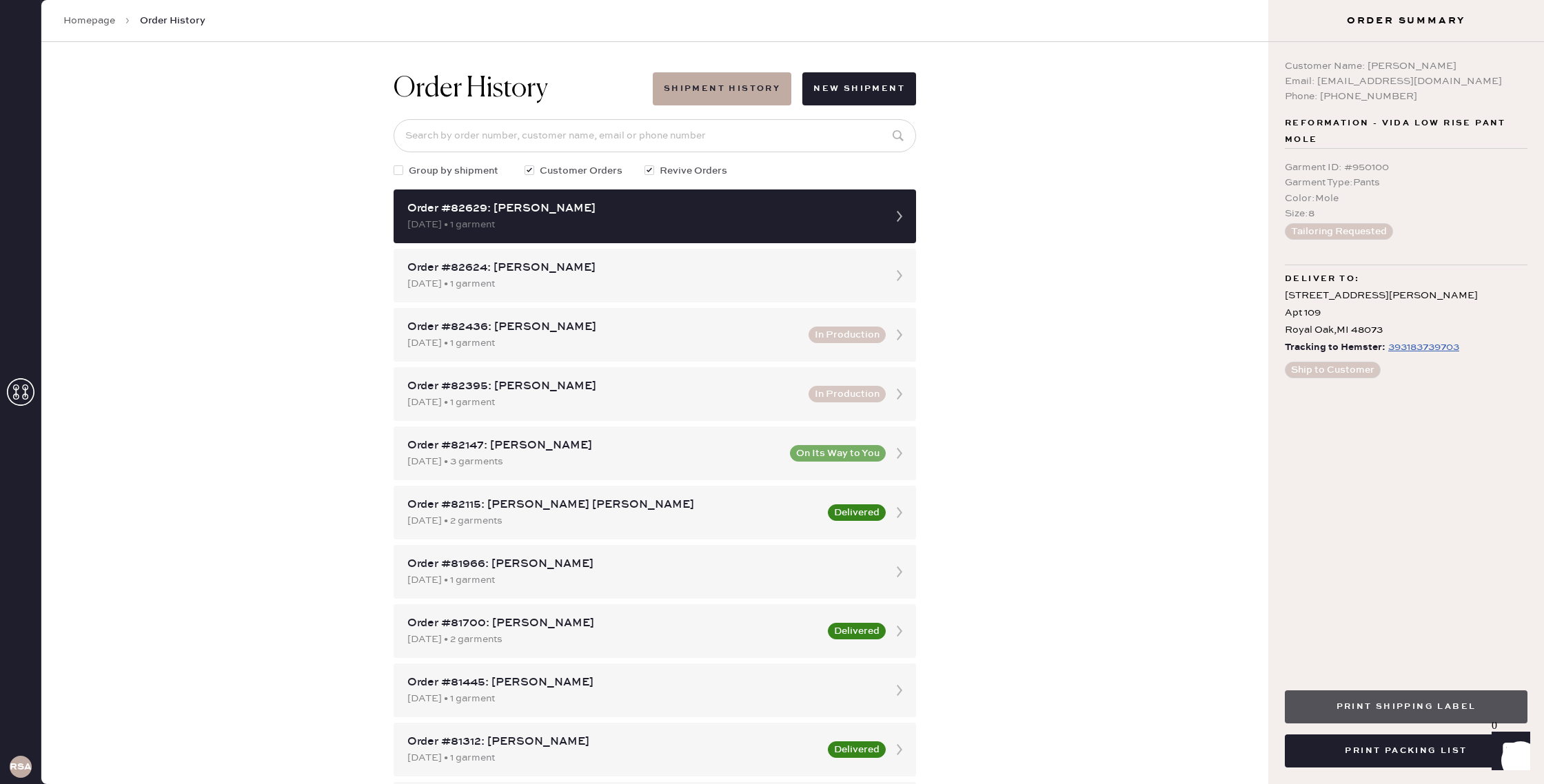
click at [1397, 713] on button "Print Shipping Label" at bounding box center [1405, 707] width 242 height 33
